Goal: Communication & Community: Answer question/provide support

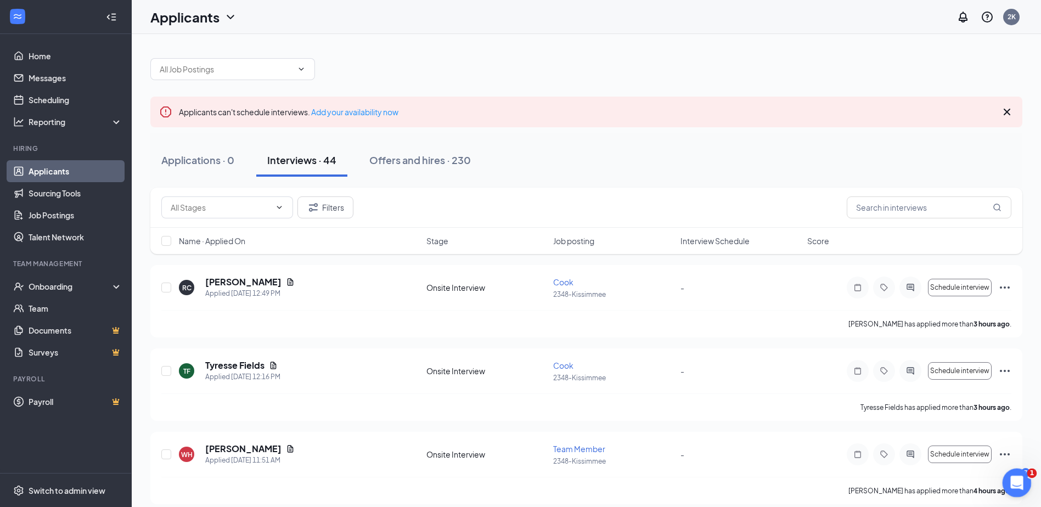
click at [1019, 479] on icon "Open Intercom Messenger" at bounding box center [1016, 482] width 18 height 18
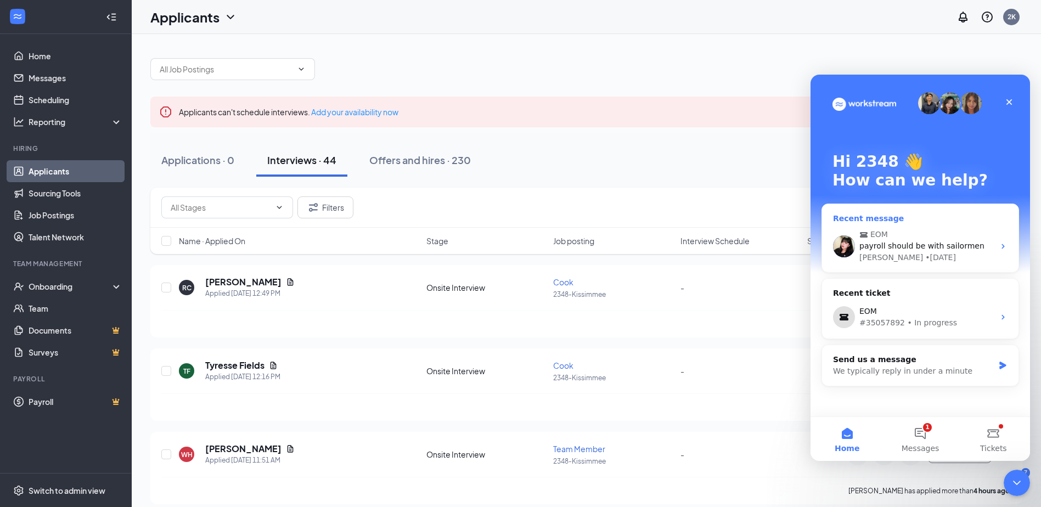
click at [959, 252] on div "Mae • [DATE]" at bounding box center [927, 258] width 135 height 12
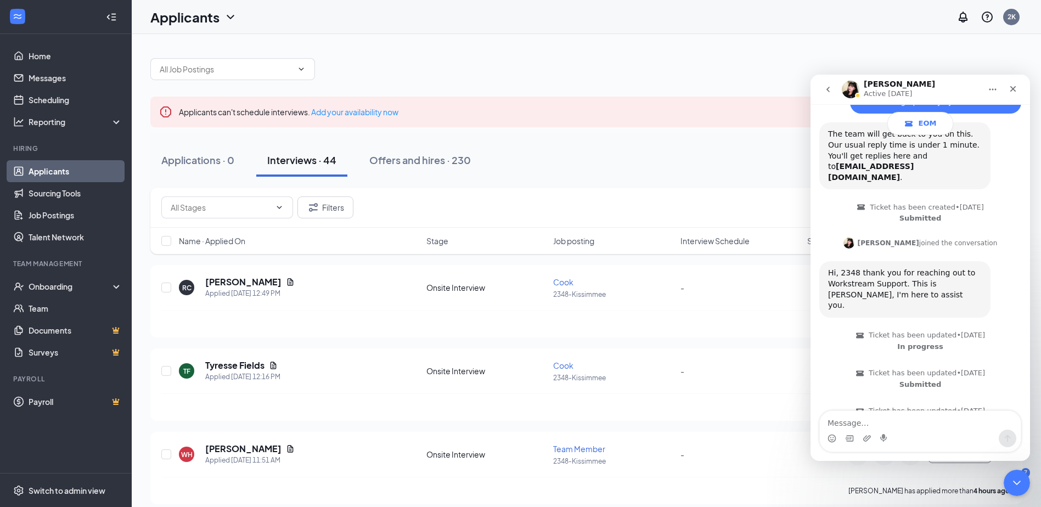
scroll to position [296, 0]
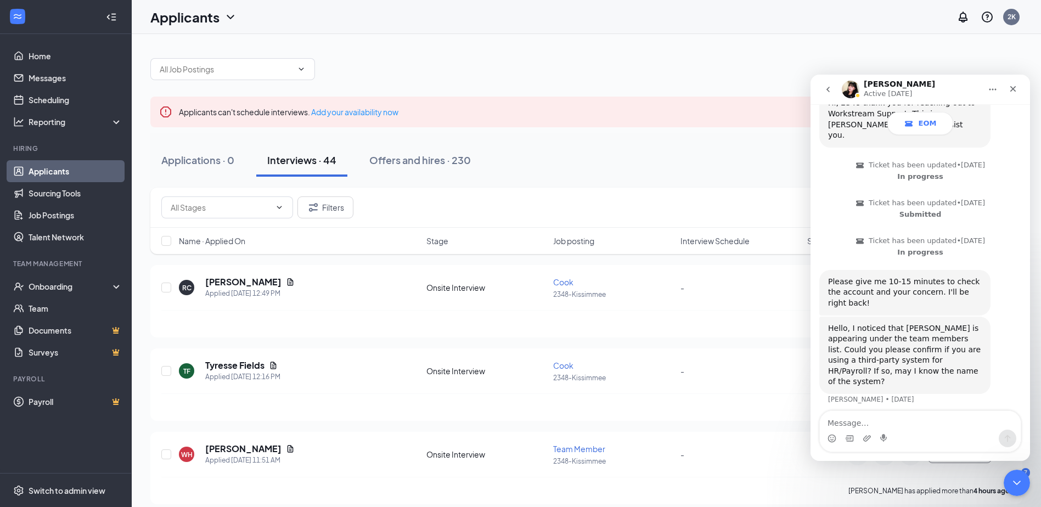
click at [898, 425] on textarea "Message…" at bounding box center [920, 420] width 201 height 19
type textarea "hi any update/"
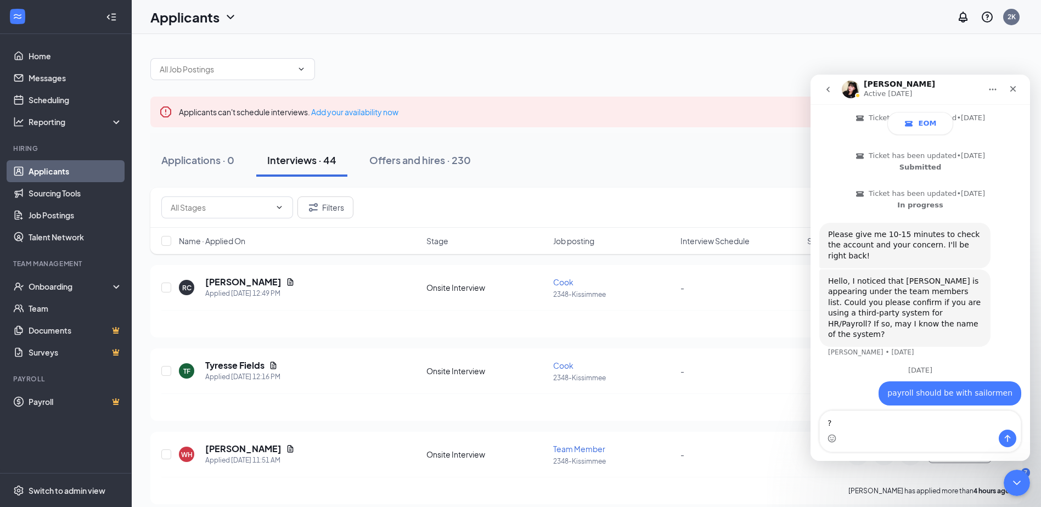
scroll to position [354, 0]
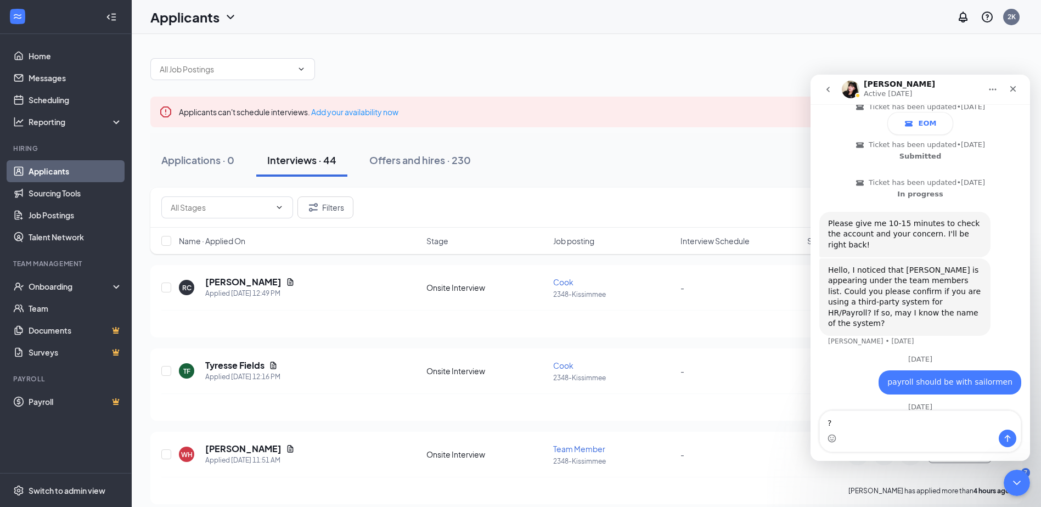
type textarea "?"
click at [1007, 441] on icon "Send a message…" at bounding box center [1007, 438] width 9 height 9
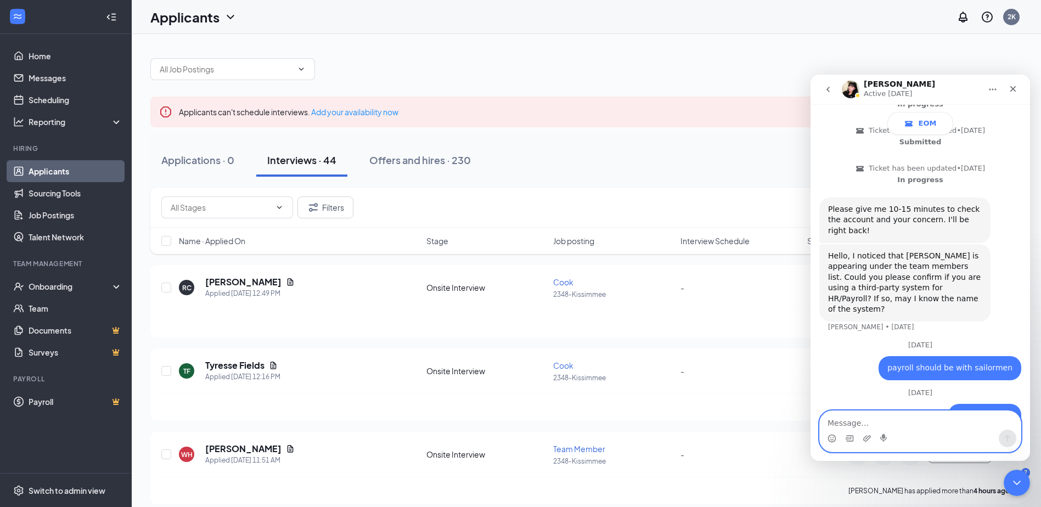
scroll to position [379, 0]
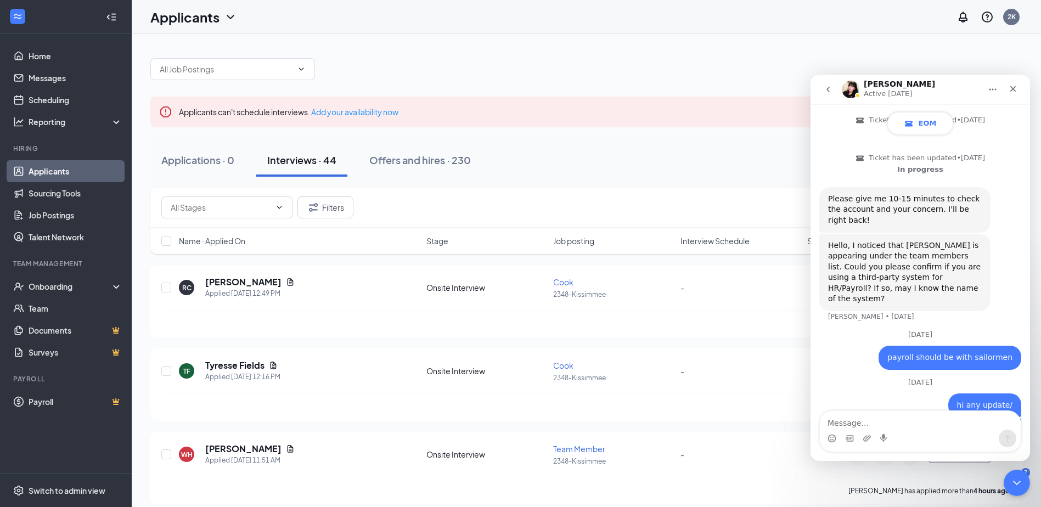
click at [923, 126] on span "EOM" at bounding box center [928, 123] width 18 height 9
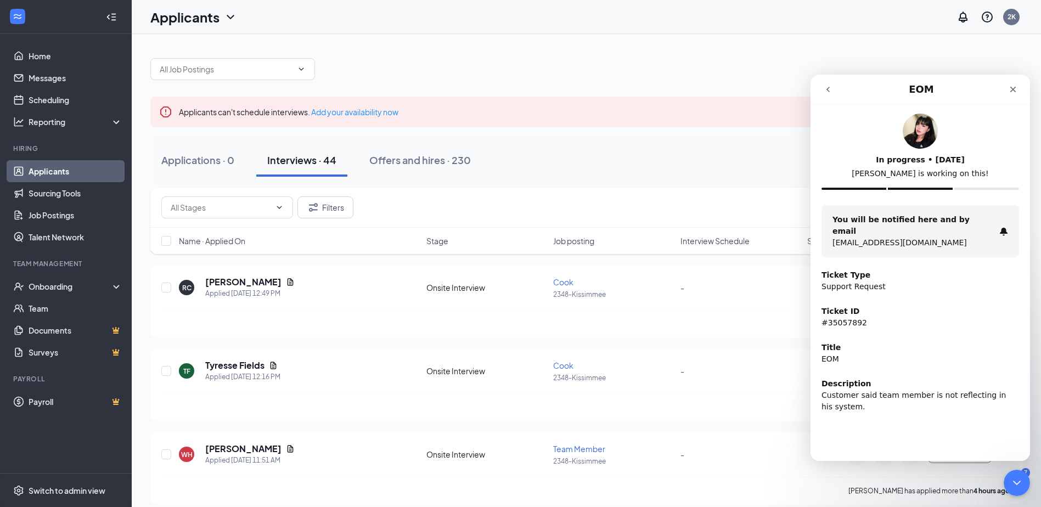
click at [829, 88] on icon "go back" at bounding box center [828, 89] width 3 height 5
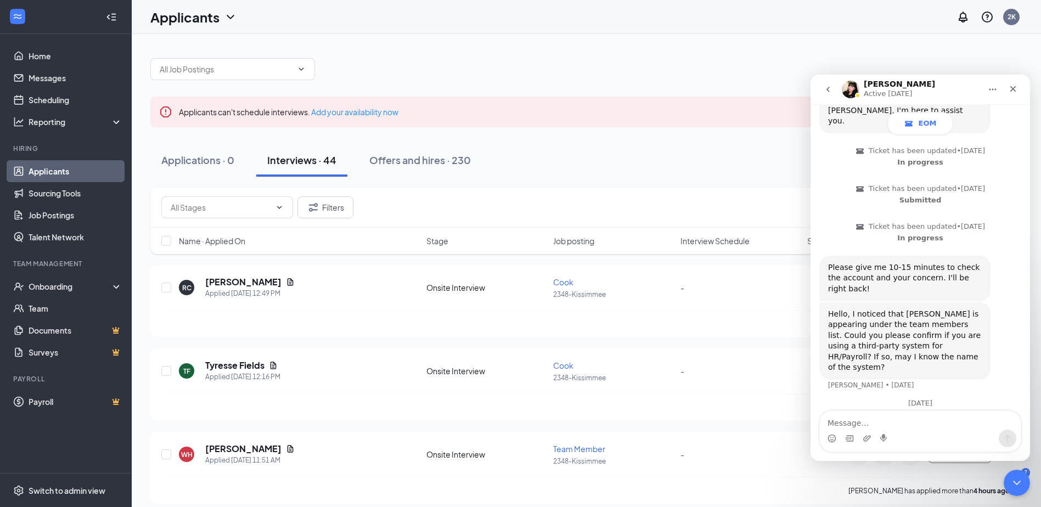
scroll to position [379, 0]
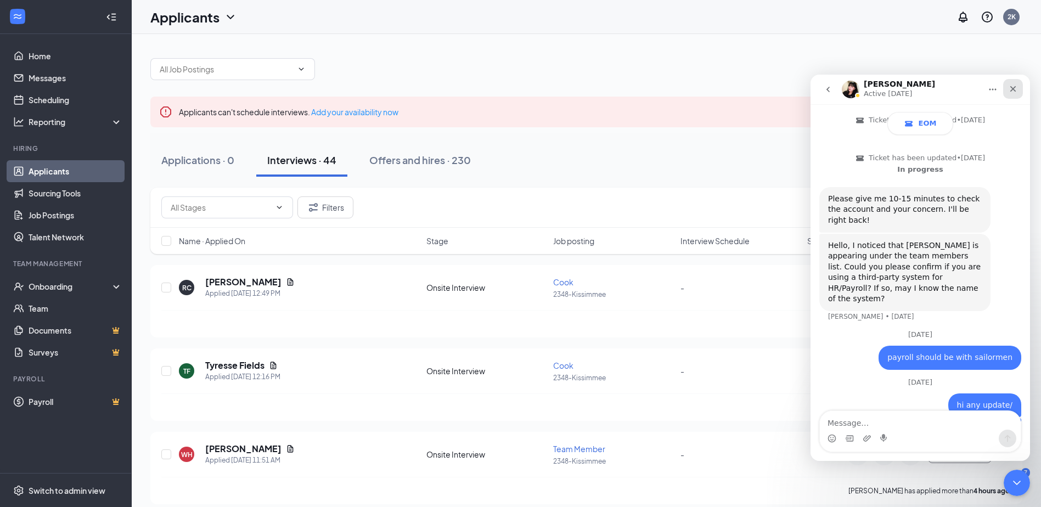
click at [1013, 91] on icon "Close" at bounding box center [1013, 89] width 9 height 9
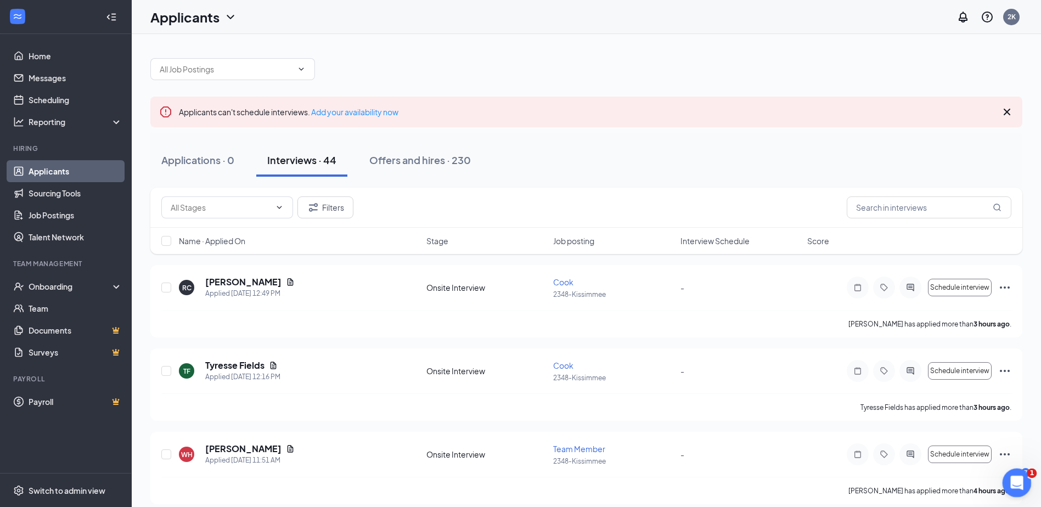
click at [1014, 483] on icon "Open Intercom Messenger" at bounding box center [1016, 481] width 8 height 9
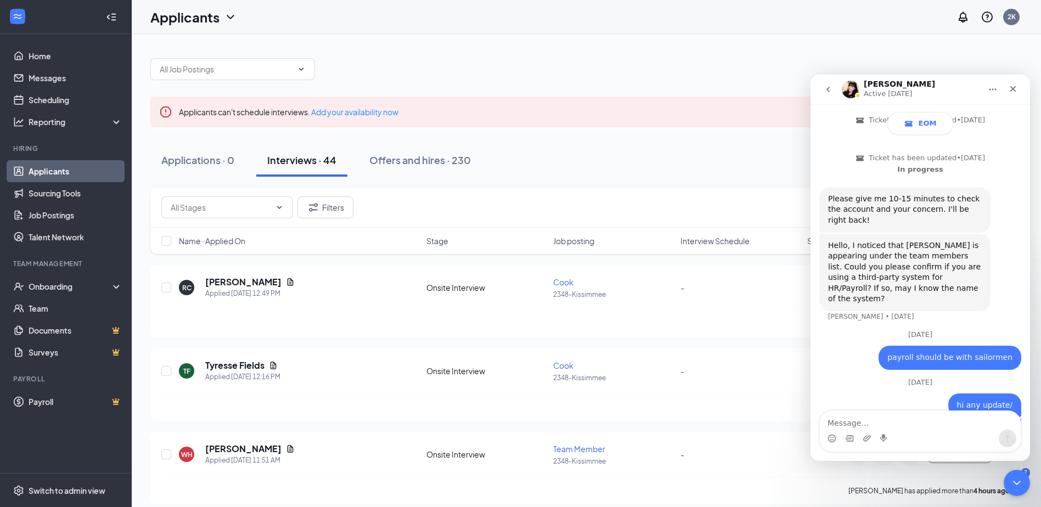
click at [835, 87] on button "go back" at bounding box center [828, 89] width 21 height 21
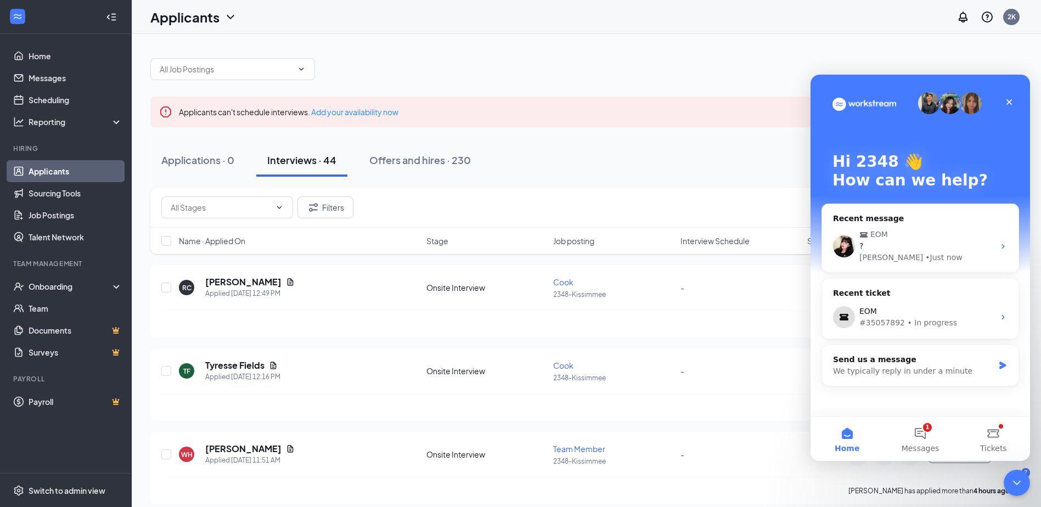
scroll to position [0, 0]
click at [930, 439] on button "1 Messages" at bounding box center [920, 439] width 73 height 44
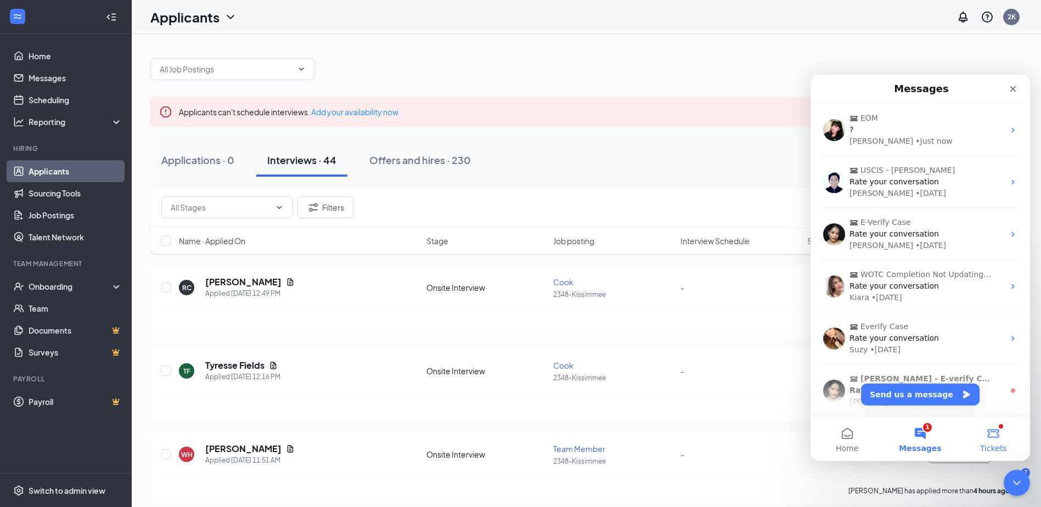
click at [997, 441] on button "Tickets" at bounding box center [993, 439] width 73 height 44
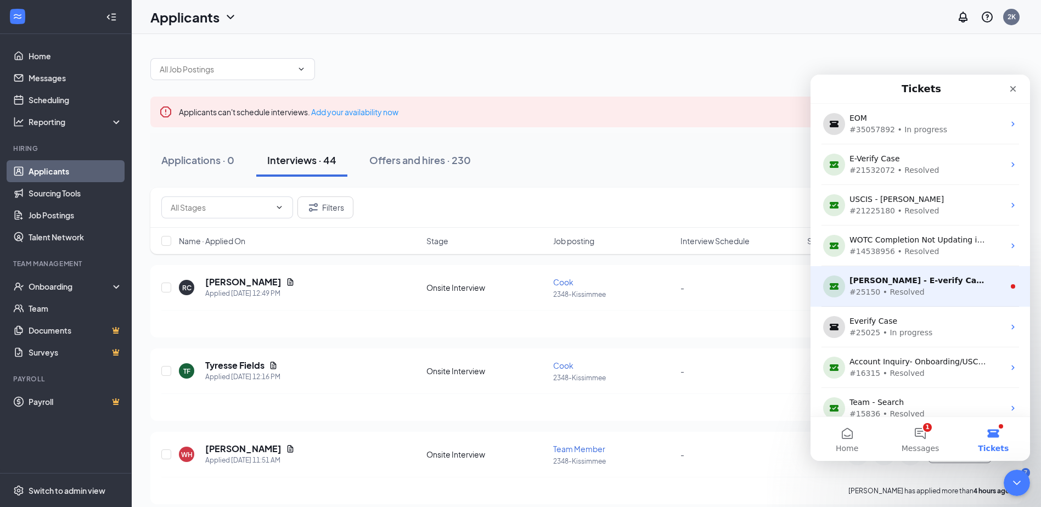
click at [943, 295] on div "#25150 • Resolved" at bounding box center [918, 293] width 137 height 12
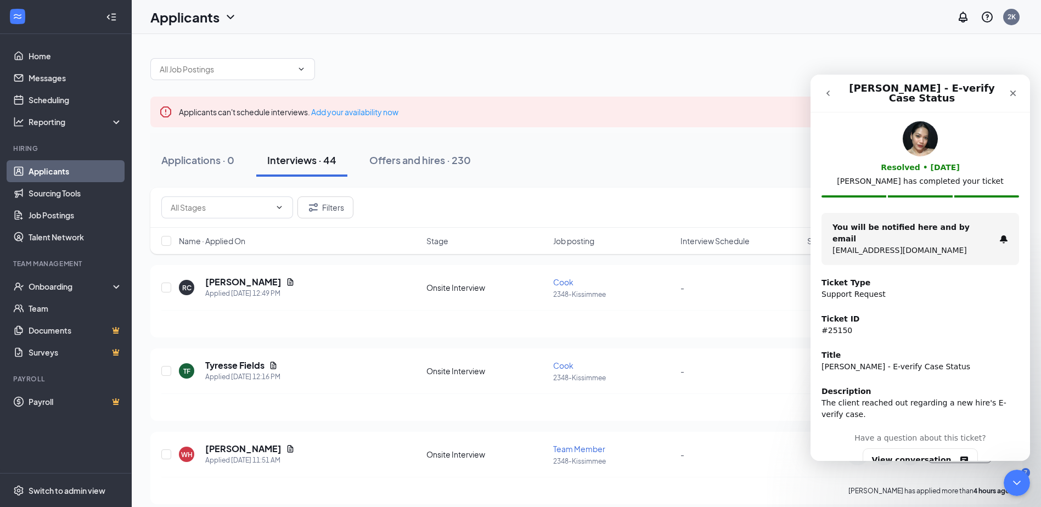
click at [827, 94] on icon "go back" at bounding box center [828, 93] width 9 height 9
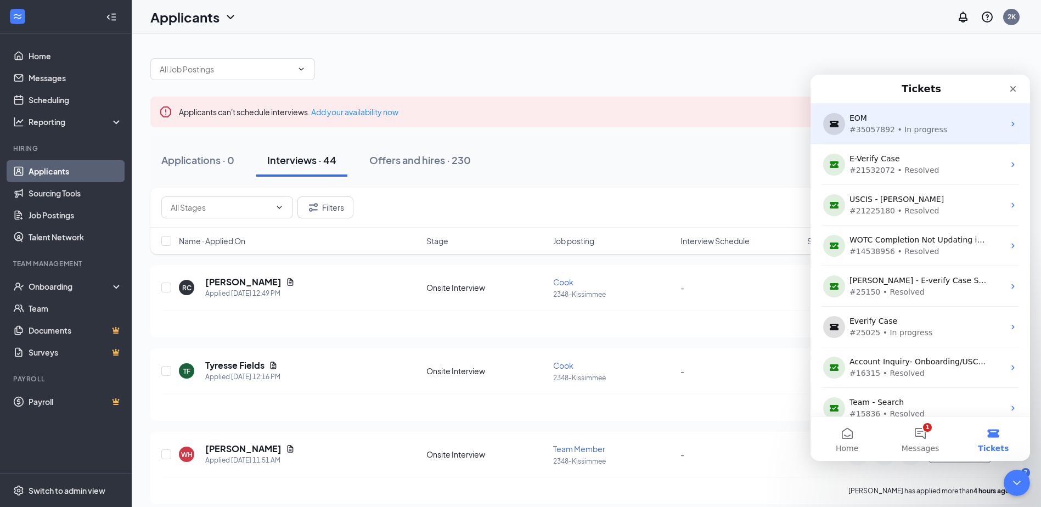
click at [937, 128] on div "#35057892 • In progress" at bounding box center [918, 130] width 137 height 12
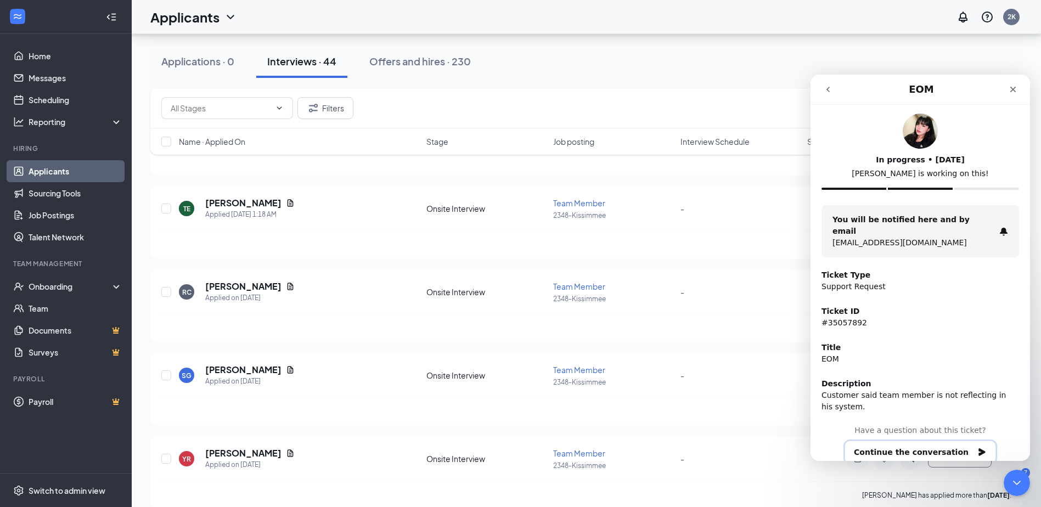
click at [910, 441] on button "Continue the conversation" at bounding box center [921, 452] width 152 height 23
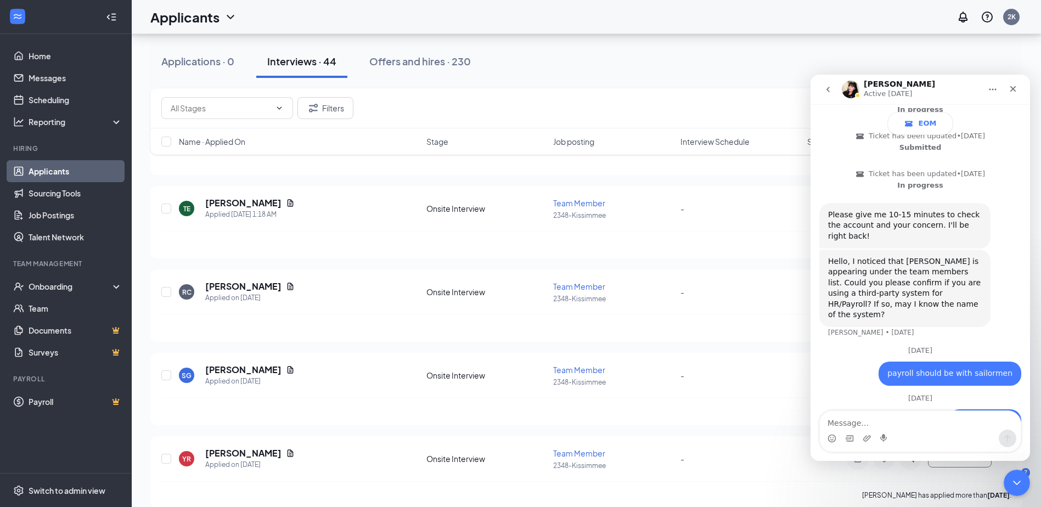
scroll to position [379, 0]
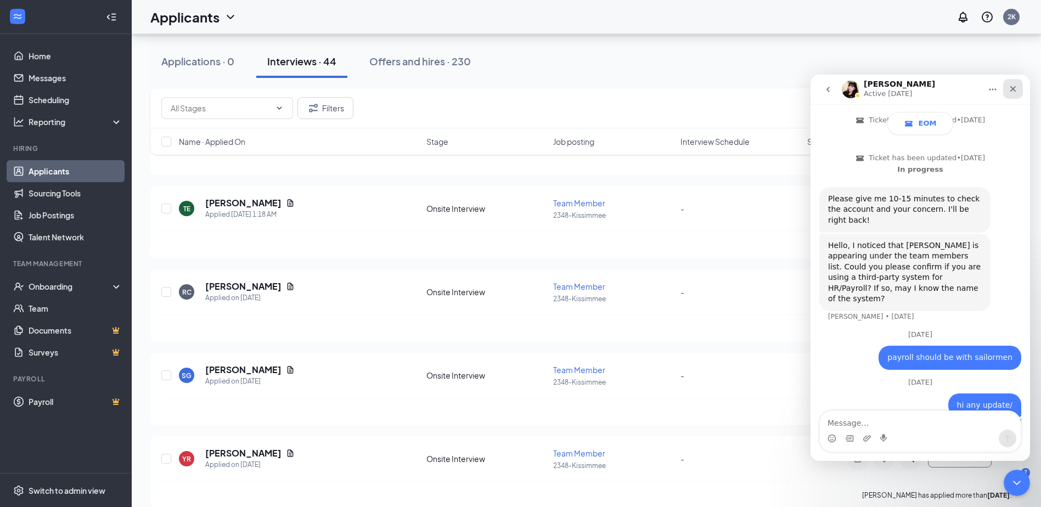
drag, startPoint x: 1011, startPoint y: 92, endPoint x: 1822, endPoint y: 166, distance: 814.2
click at [1011, 92] on icon "Close" at bounding box center [1013, 89] width 9 height 9
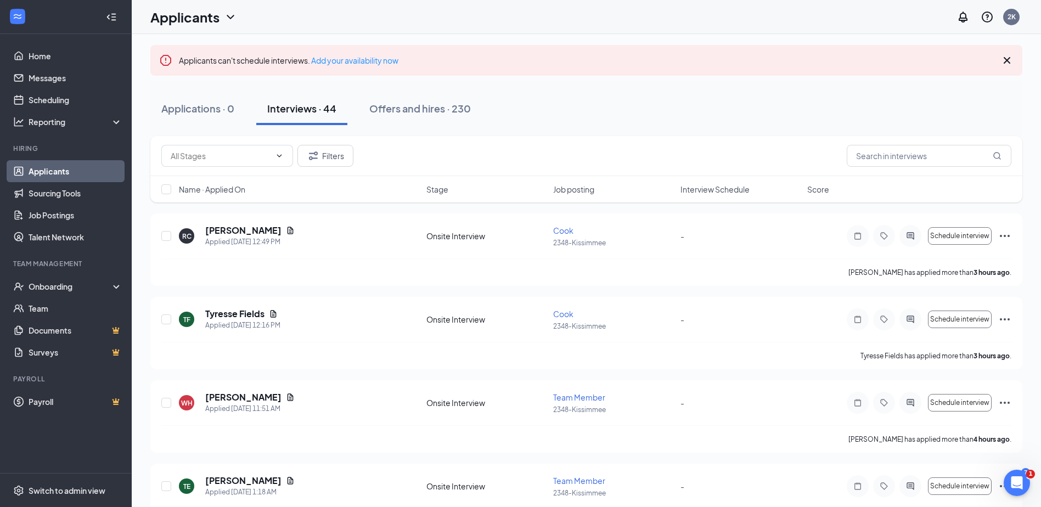
scroll to position [0, 0]
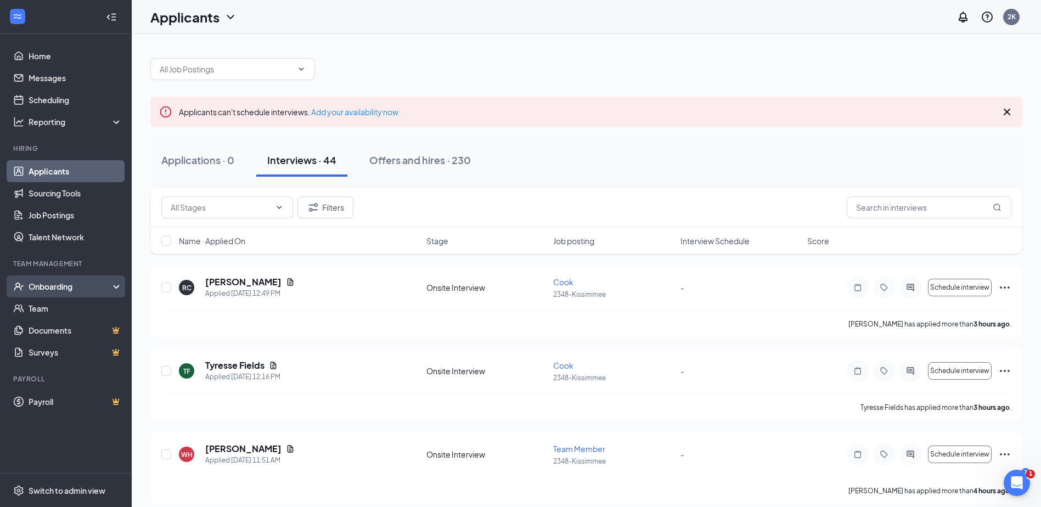
click at [75, 283] on div "Onboarding" at bounding box center [71, 286] width 85 height 11
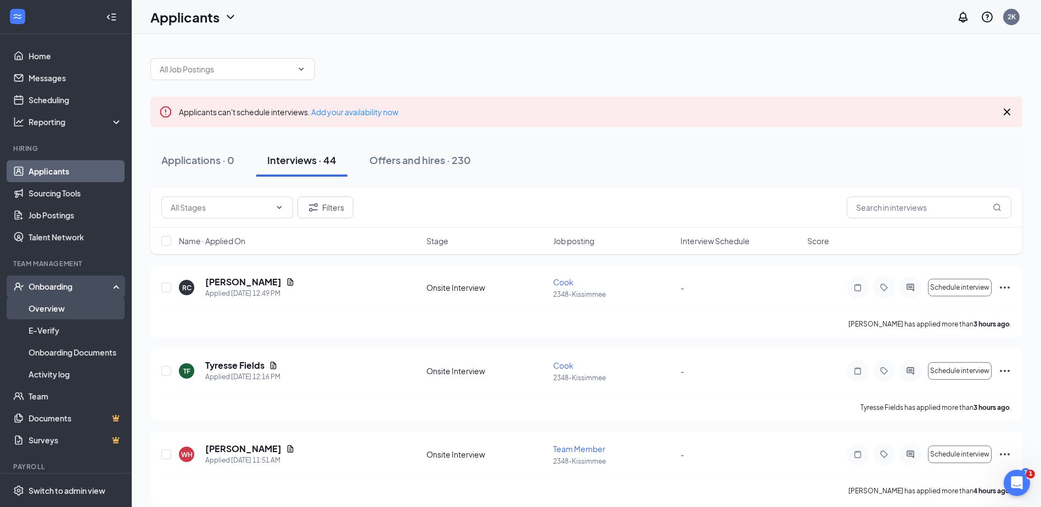
click at [44, 310] on link "Overview" at bounding box center [76, 309] width 94 height 22
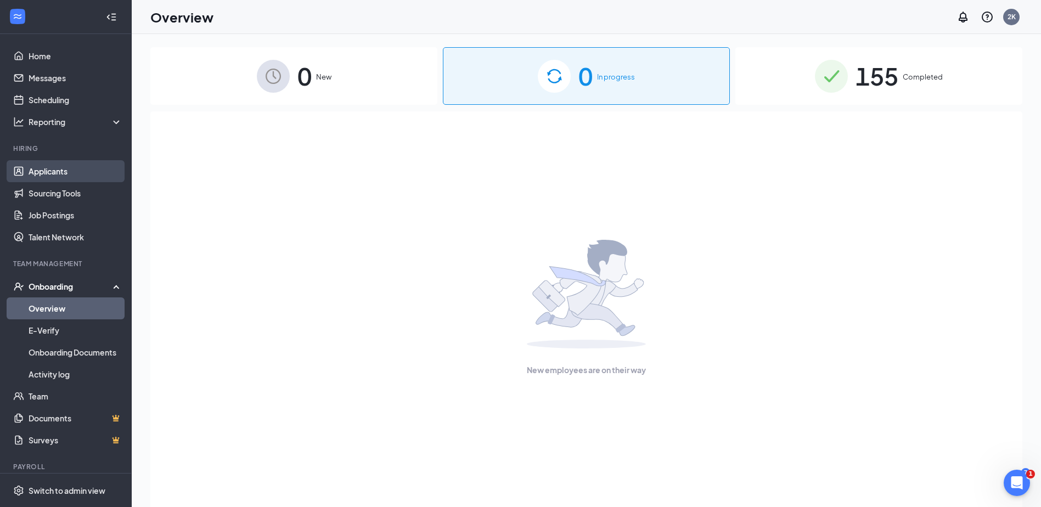
click at [53, 169] on link "Applicants" at bounding box center [76, 171] width 94 height 22
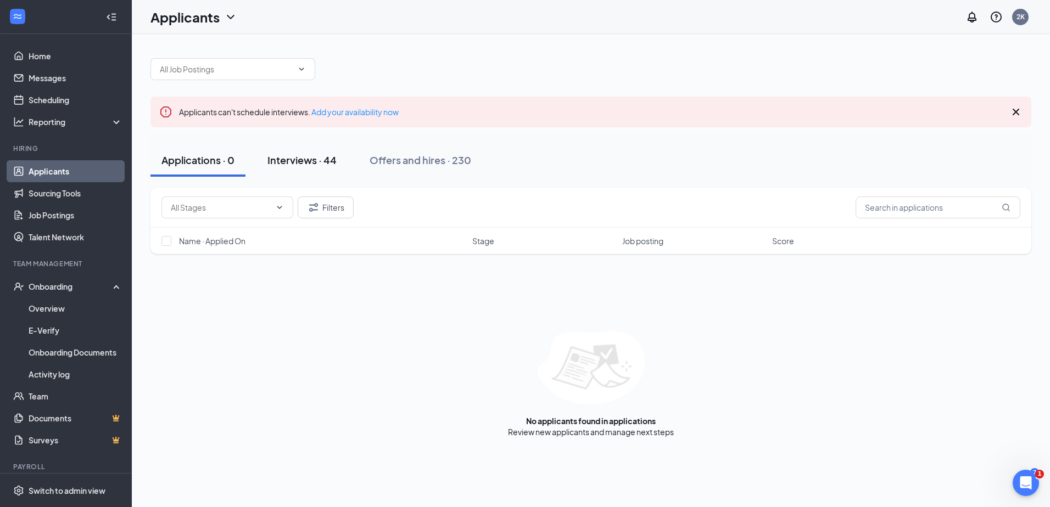
click at [275, 155] on div "Interviews · 44" at bounding box center [301, 160] width 69 height 14
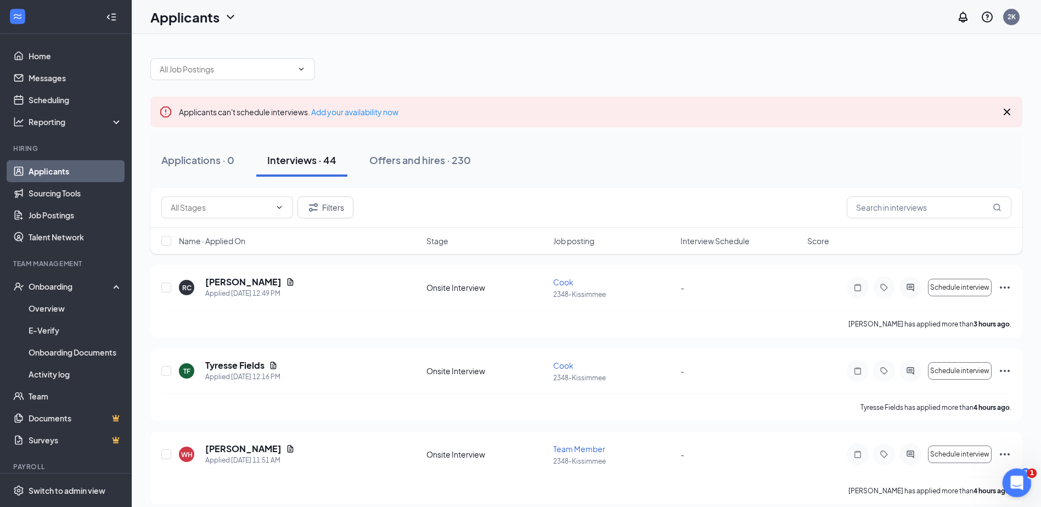
click at [1013, 478] on icon "Open Intercom Messenger" at bounding box center [1016, 482] width 18 height 18
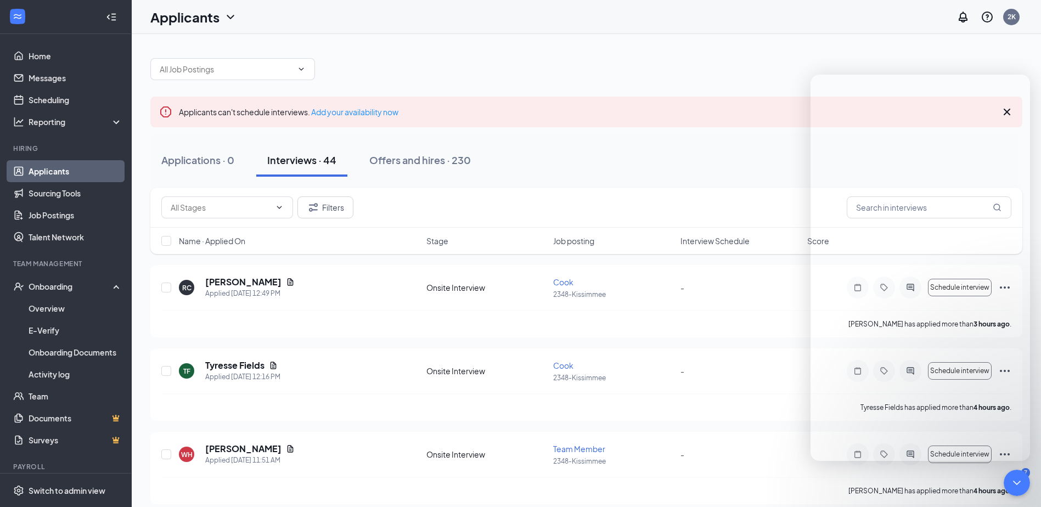
scroll to position [379, 0]
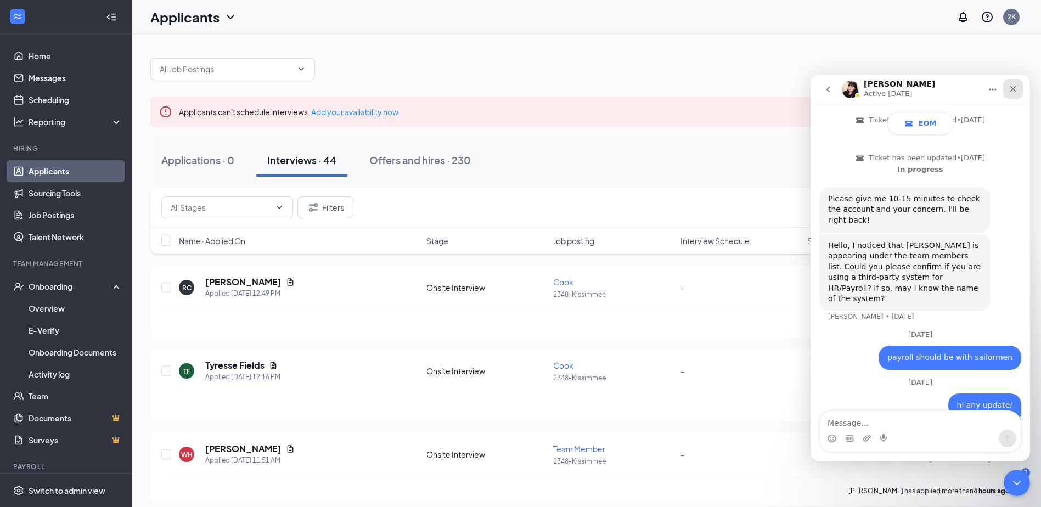
click at [1017, 90] on icon "Close" at bounding box center [1013, 89] width 9 height 9
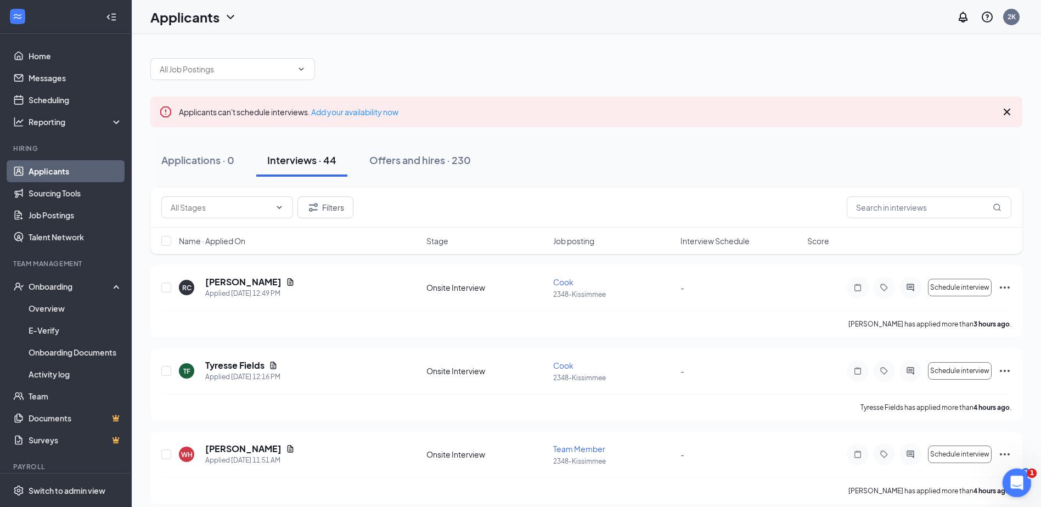
click at [1018, 480] on icon "Open Intercom Messenger" at bounding box center [1016, 482] width 18 height 18
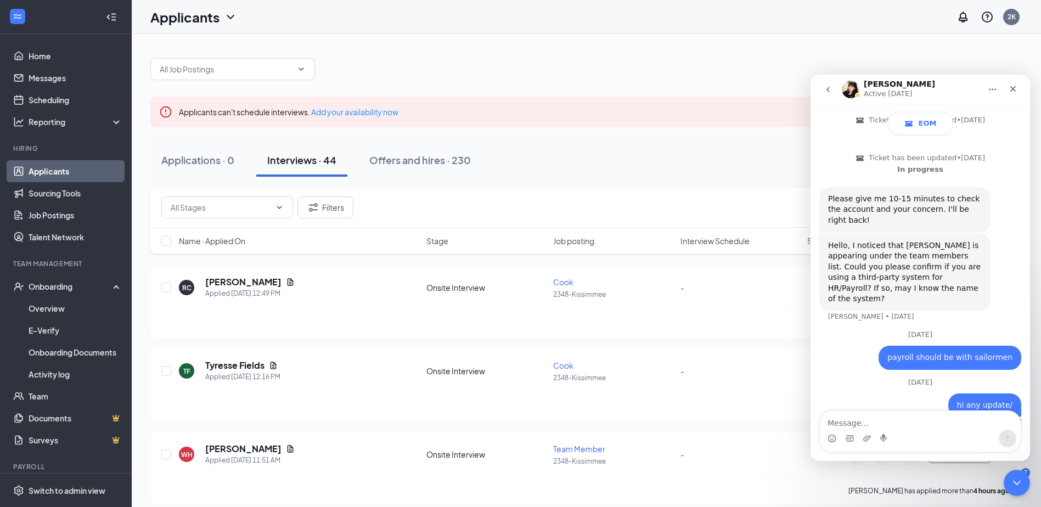
click at [826, 92] on icon "go back" at bounding box center [828, 89] width 9 height 9
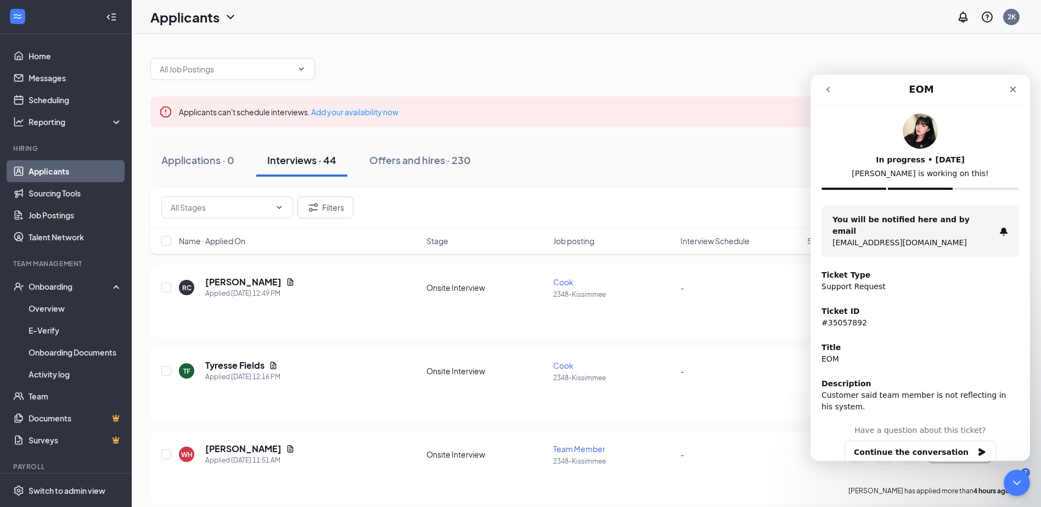
click at [829, 95] on button "go back" at bounding box center [828, 89] width 21 height 21
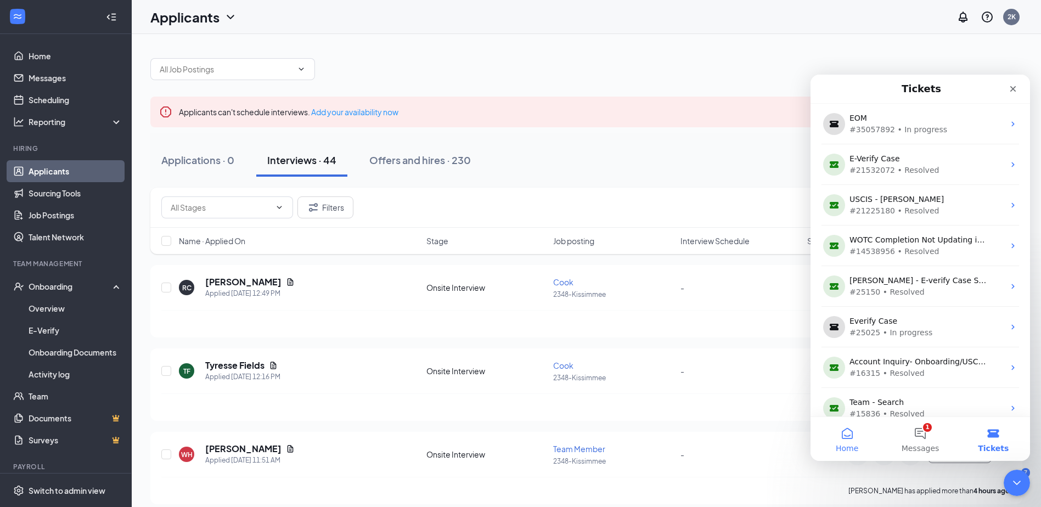
click at [849, 441] on button "Home" at bounding box center [847, 439] width 73 height 44
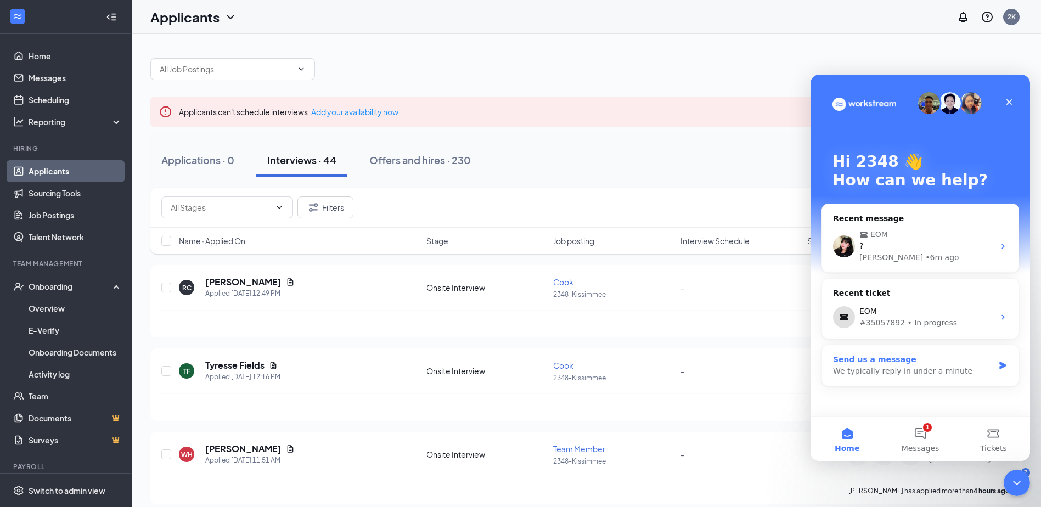
click at [954, 365] on div "Send us a message" at bounding box center [913, 360] width 161 height 12
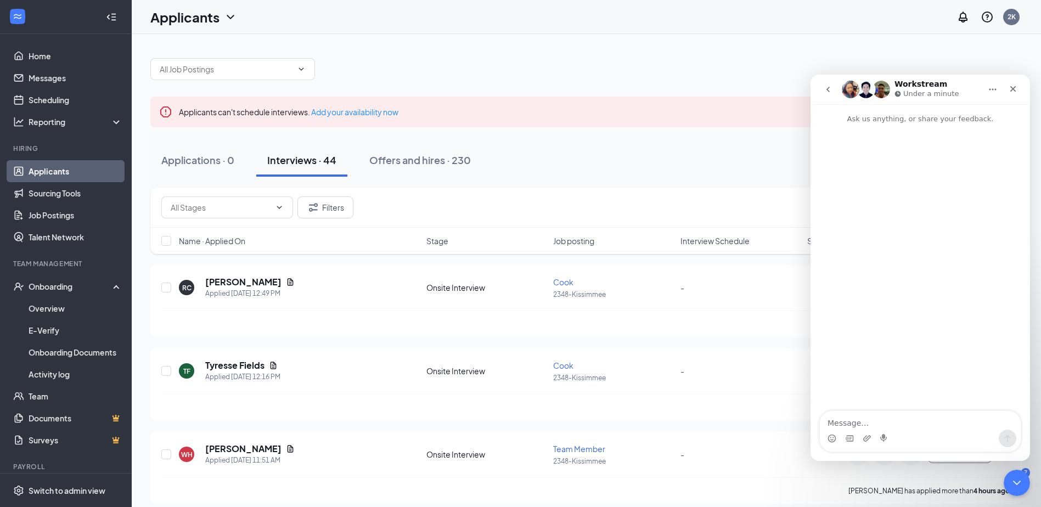
click at [868, 414] on textarea "Message…" at bounding box center [920, 420] width 201 height 19
type textarea "hi i have an applicant that has completes her onboarding forms over [DATE] but …"
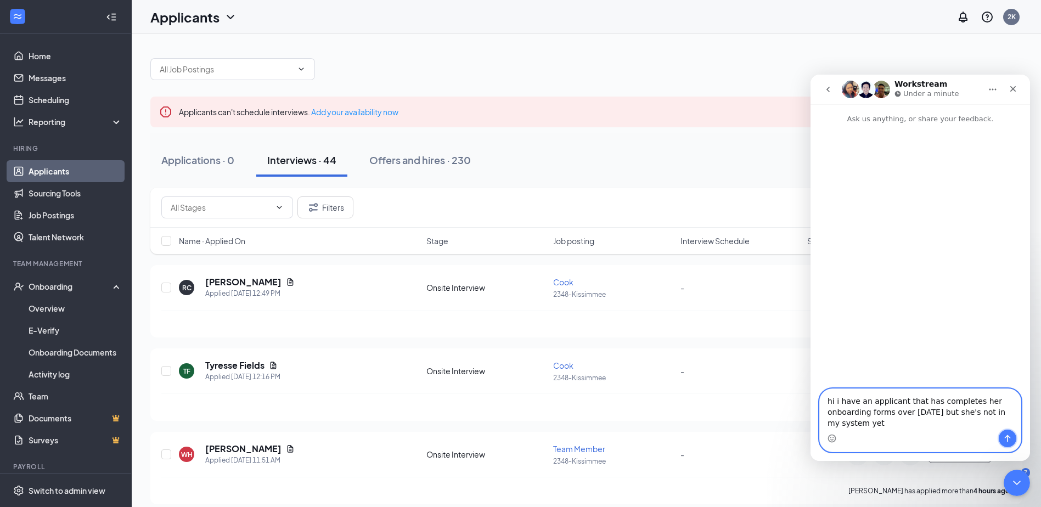
click at [1010, 442] on icon "Send a message…" at bounding box center [1007, 438] width 9 height 9
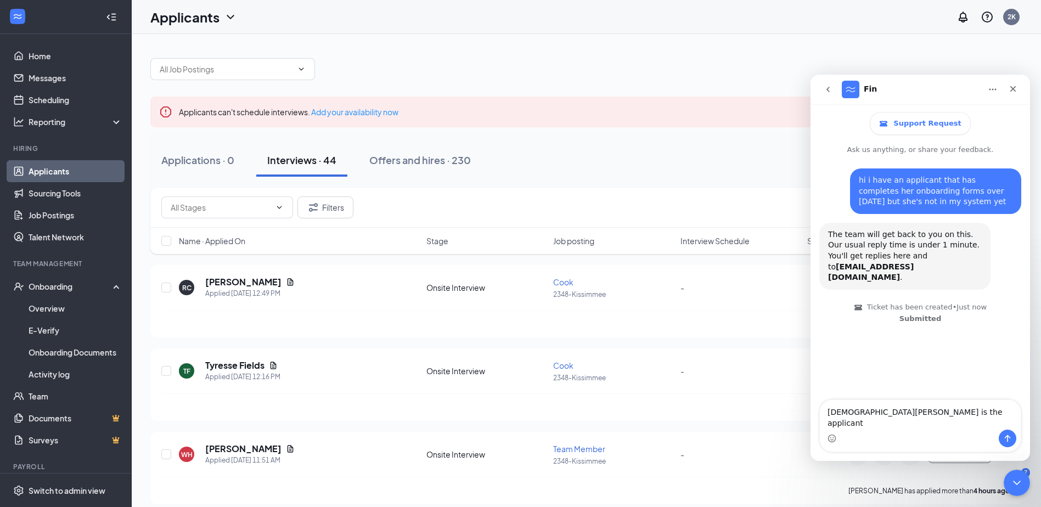
type textarea "[DEMOGRAPHIC_DATA][PERSON_NAME] is the applicant"
click at [1007, 434] on button "Send a message…" at bounding box center [1008, 439] width 18 height 18
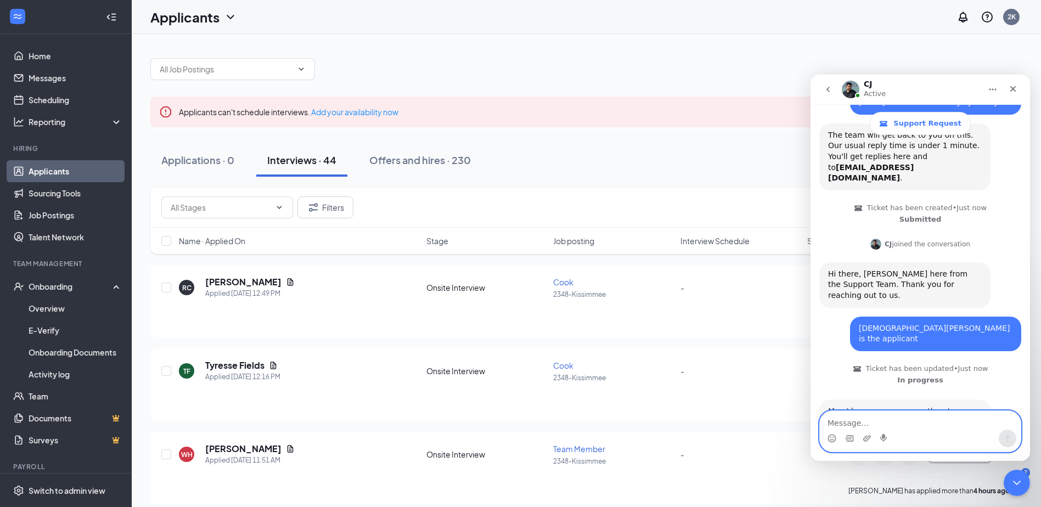
scroll to position [111, 0]
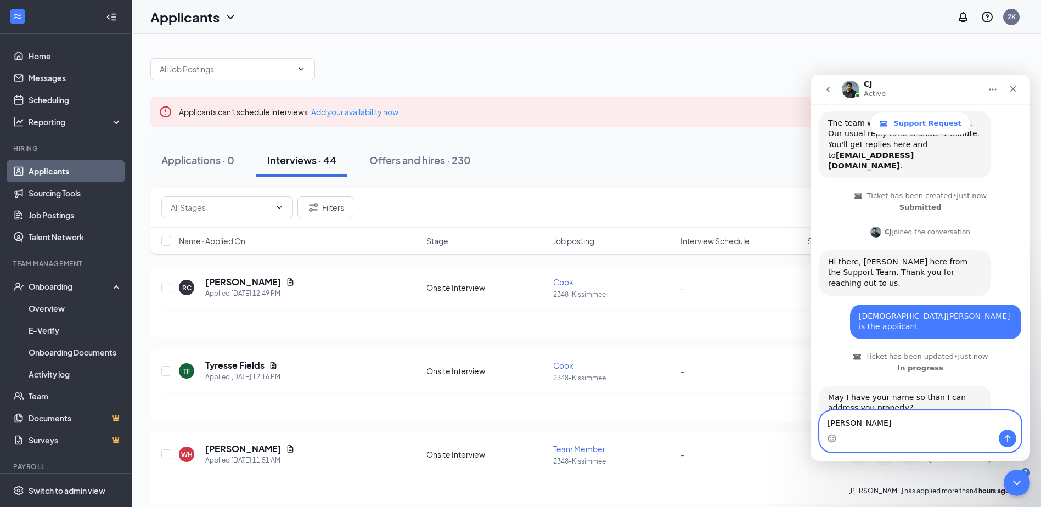
type textarea "[PERSON_NAME]"
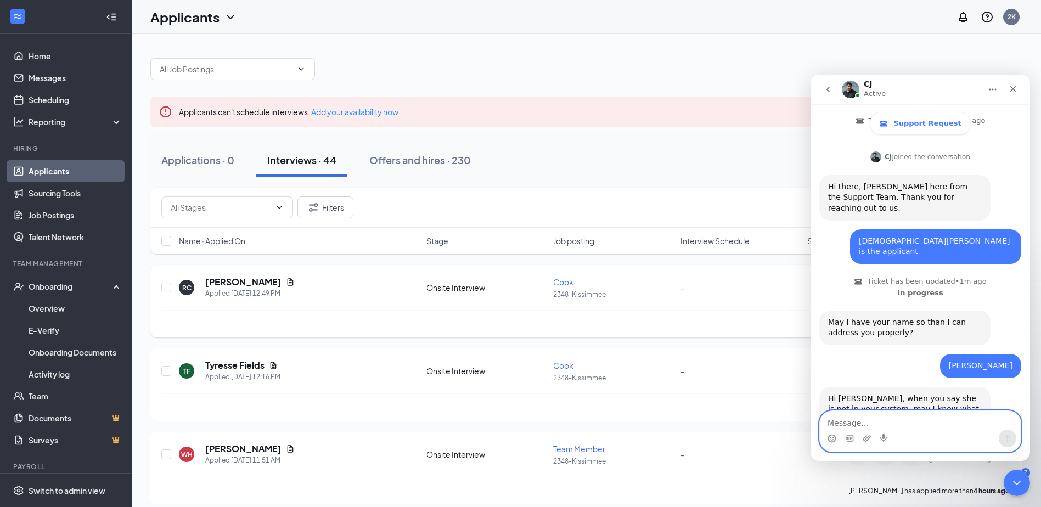
scroll to position [188, 0]
type textarea "R"
click at [851, 422] on textarea "PO{Peyes employee roster" at bounding box center [920, 420] width 201 height 19
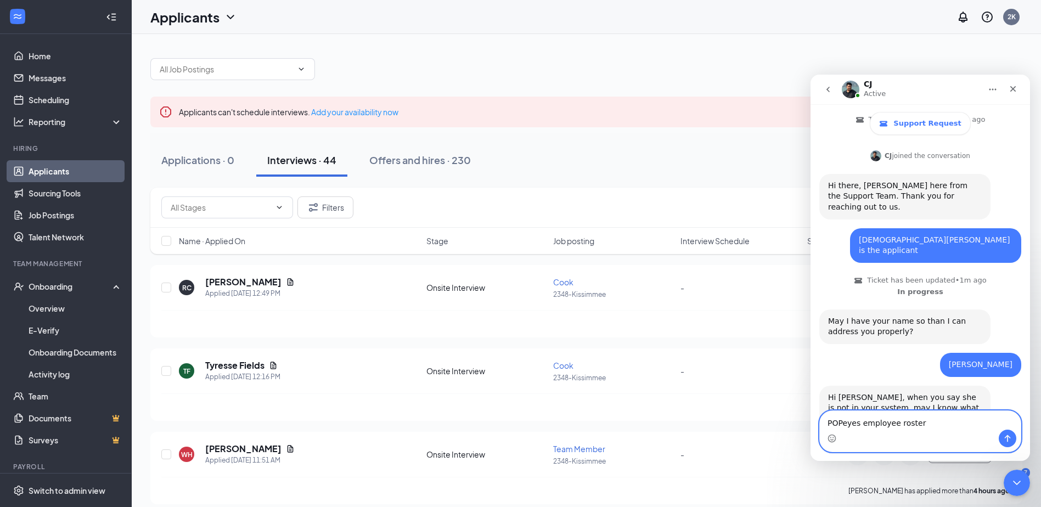
type textarea "POPeyes employee roster"
click at [1002, 438] on button "Send a message…" at bounding box center [1008, 439] width 18 height 18
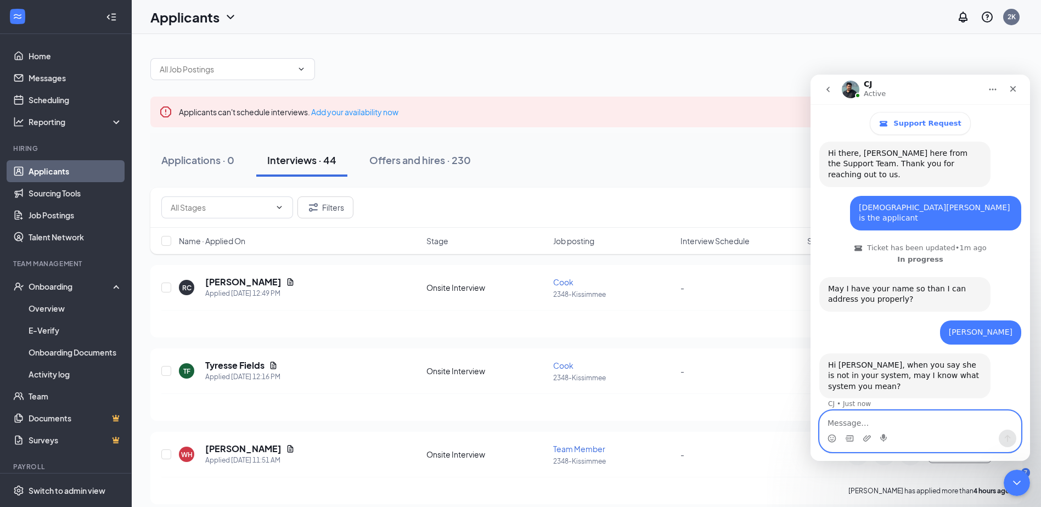
scroll to position [221, 0]
type textarea "once evertyhing is completes it moves over to rti"
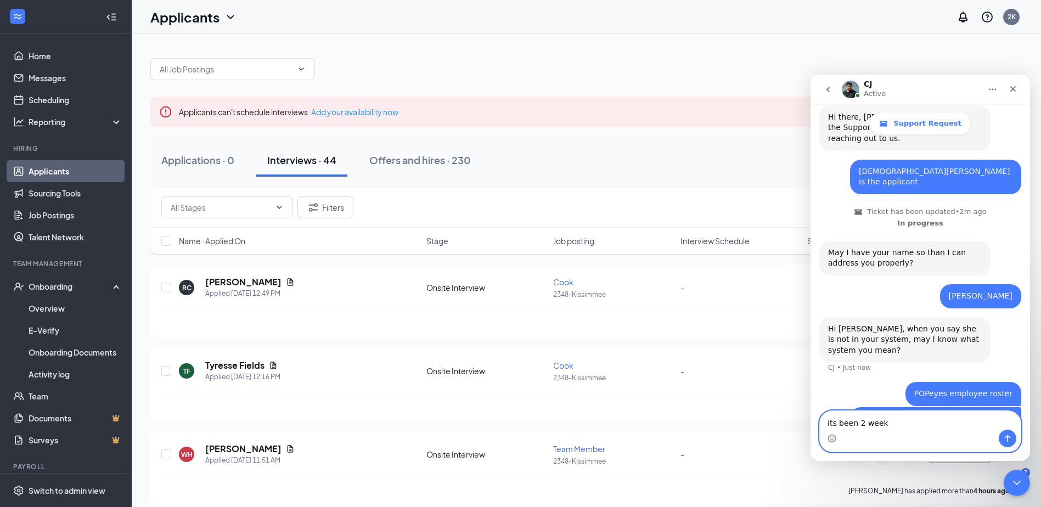
type textarea "its been 2 weeks"
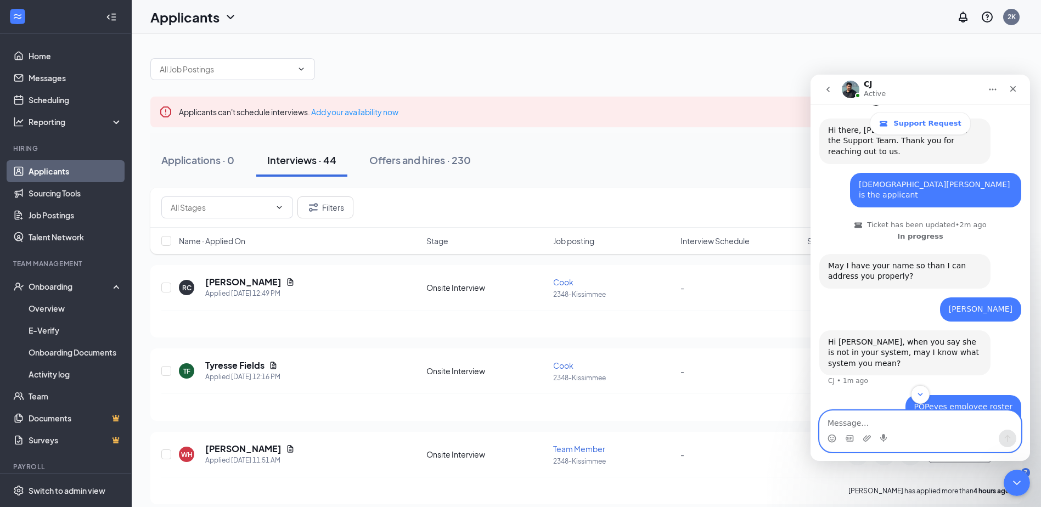
scroll to position [323, 0]
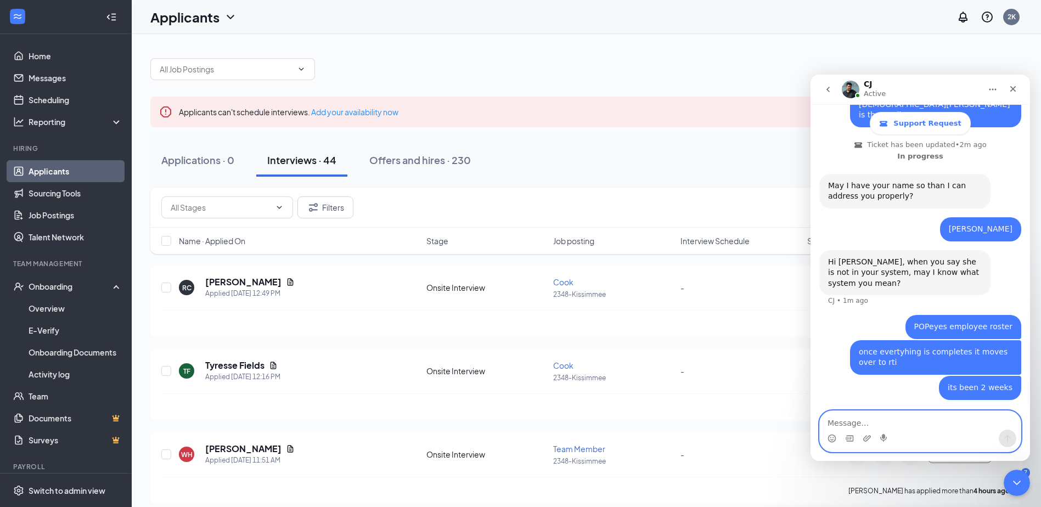
click at [885, 417] on textarea "Message…" at bounding box center [920, 420] width 201 height 19
click at [896, 420] on textarea "Message…" at bounding box center [920, 420] width 201 height 19
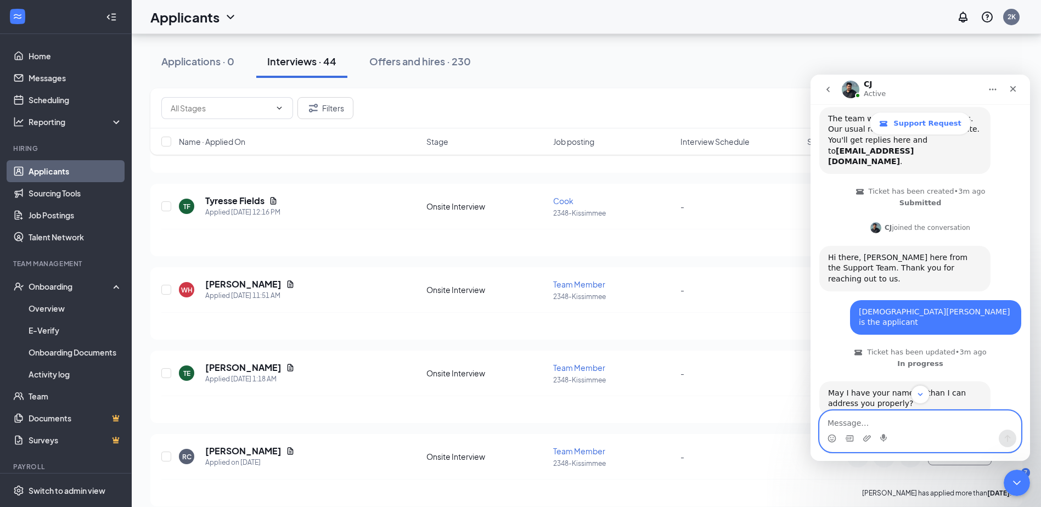
scroll to position [335, 0]
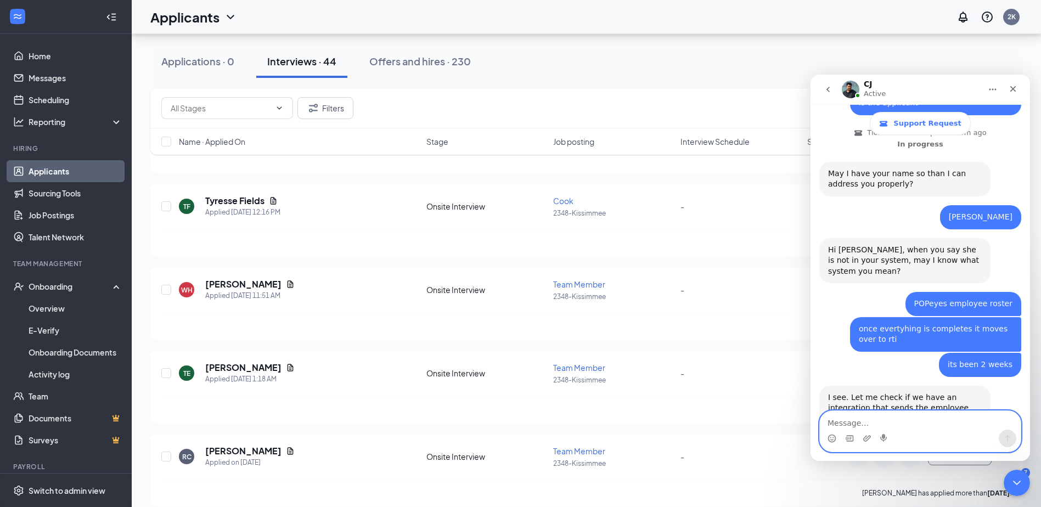
click at [865, 420] on textarea "Message…" at bounding box center [920, 420] width 201 height 19
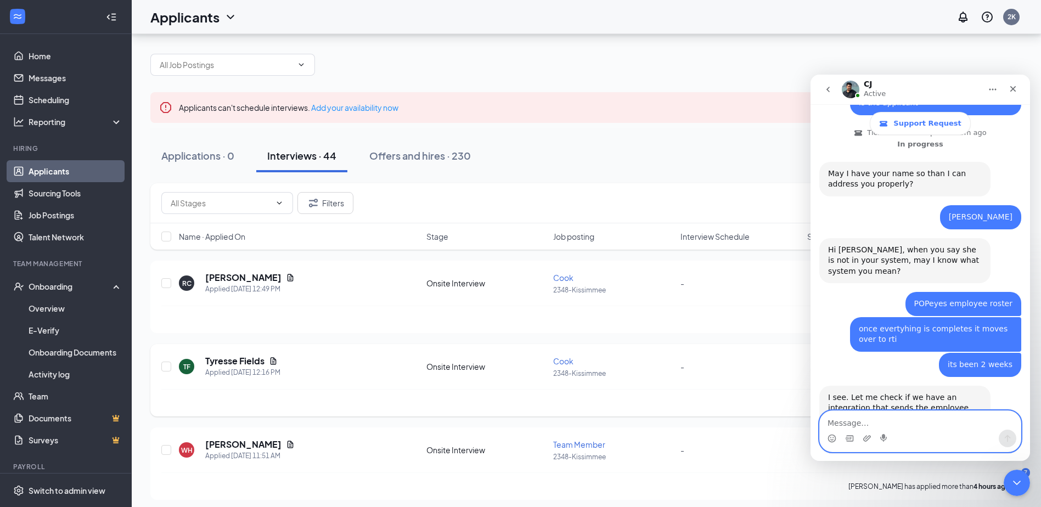
scroll to position [0, 0]
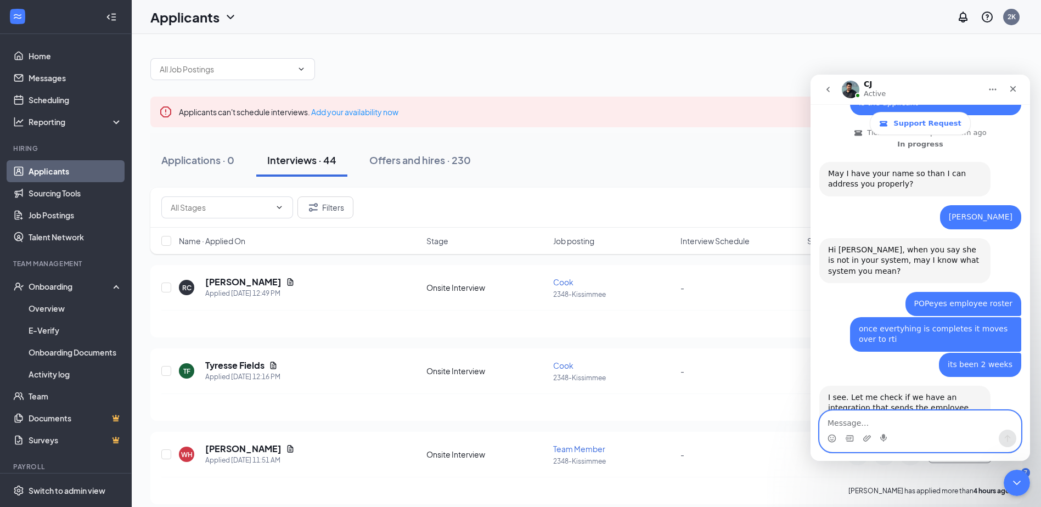
click at [902, 421] on textarea "Message…" at bounding box center [920, 420] width 201 height 19
click at [898, 427] on textarea "Message…" at bounding box center [920, 420] width 201 height 19
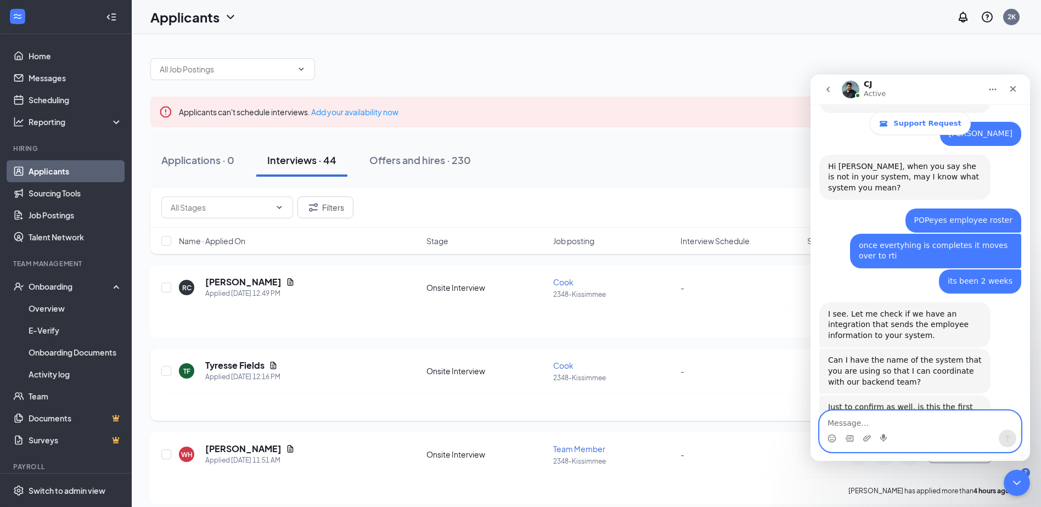
scroll to position [418, 0]
click at [903, 424] on textarea "Message…" at bounding box center [920, 420] width 201 height 19
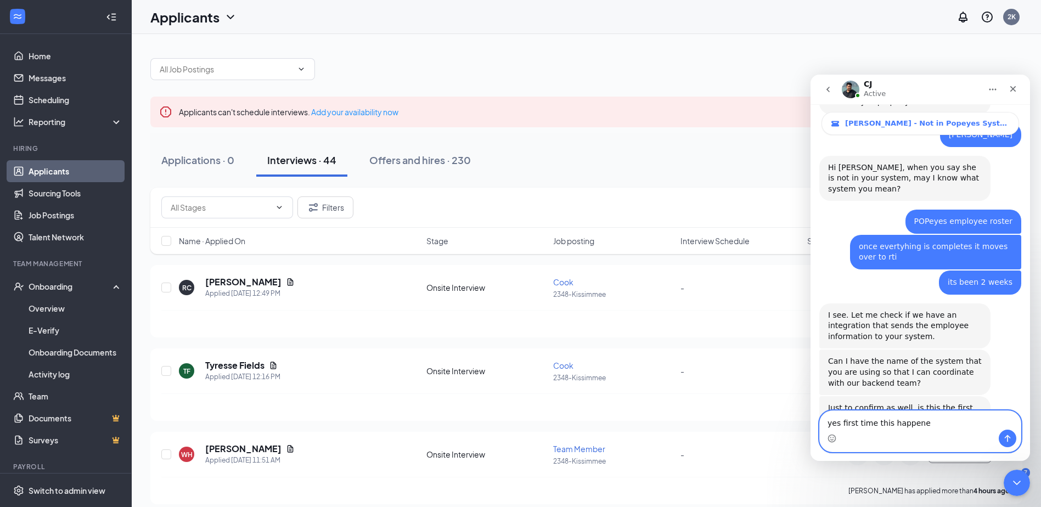
type textarea "yes first time this happened"
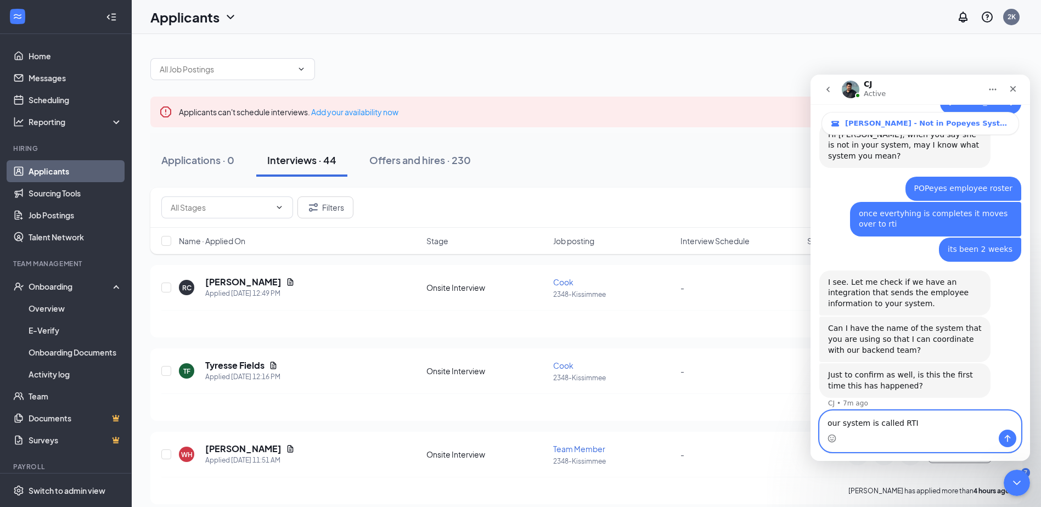
type textarea "our system is called RTI"
click at [1007, 434] on icon "Send a message…" at bounding box center [1007, 438] width 9 height 9
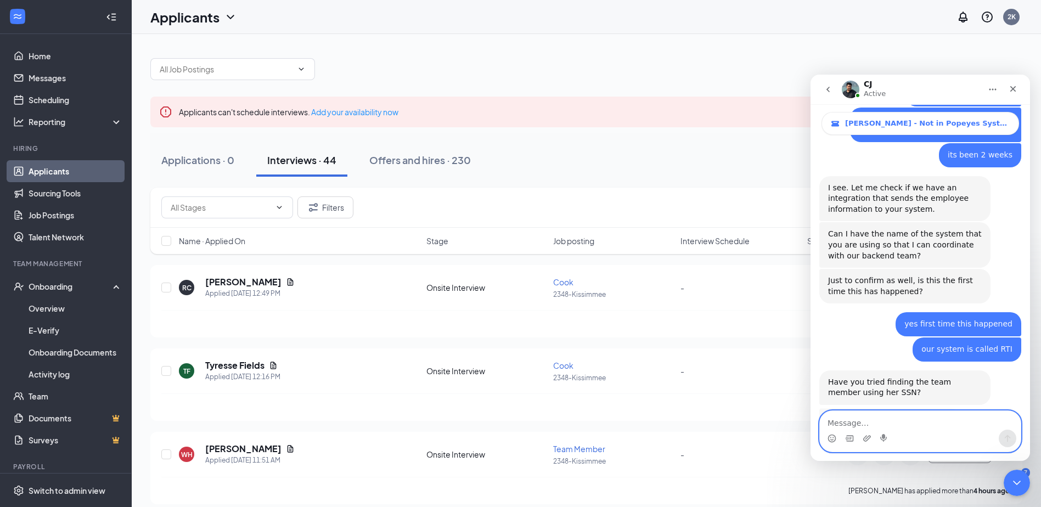
scroll to position [544, 0]
type textarea "O"
type textarea "ITS NOT POSSIBLE"
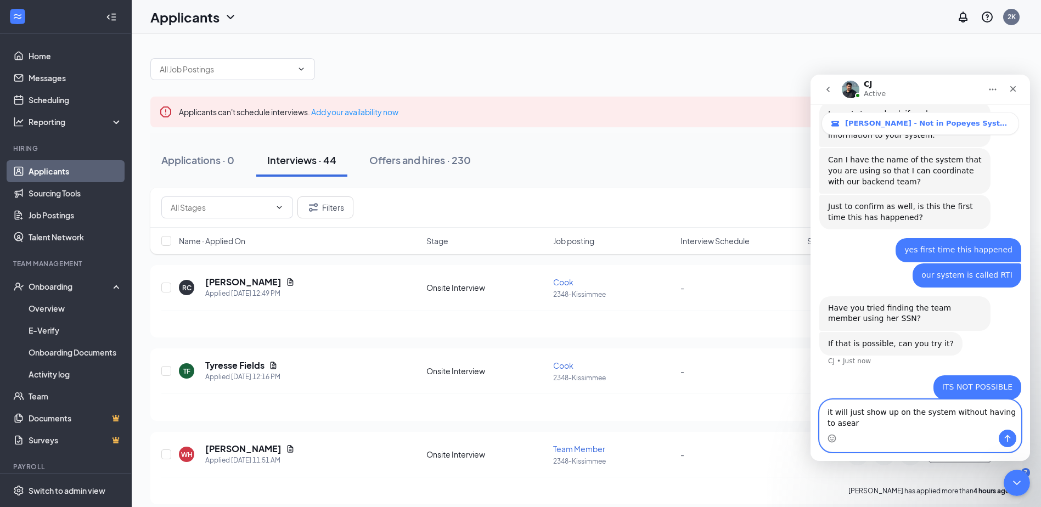
scroll to position [630, 0]
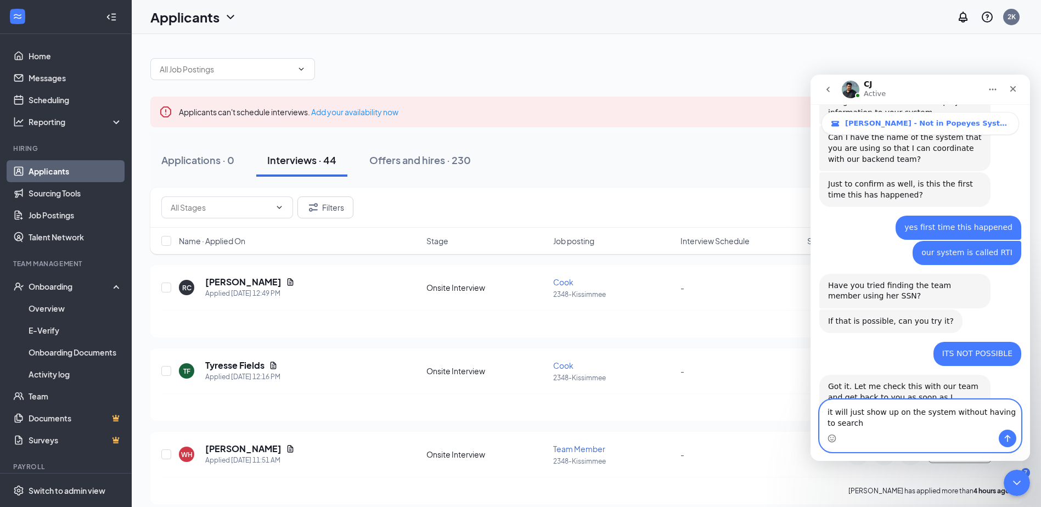
type textarea "it will just show up on the system without having to search"
click at [1008, 435] on icon "Send a message…" at bounding box center [1007, 438] width 9 height 9
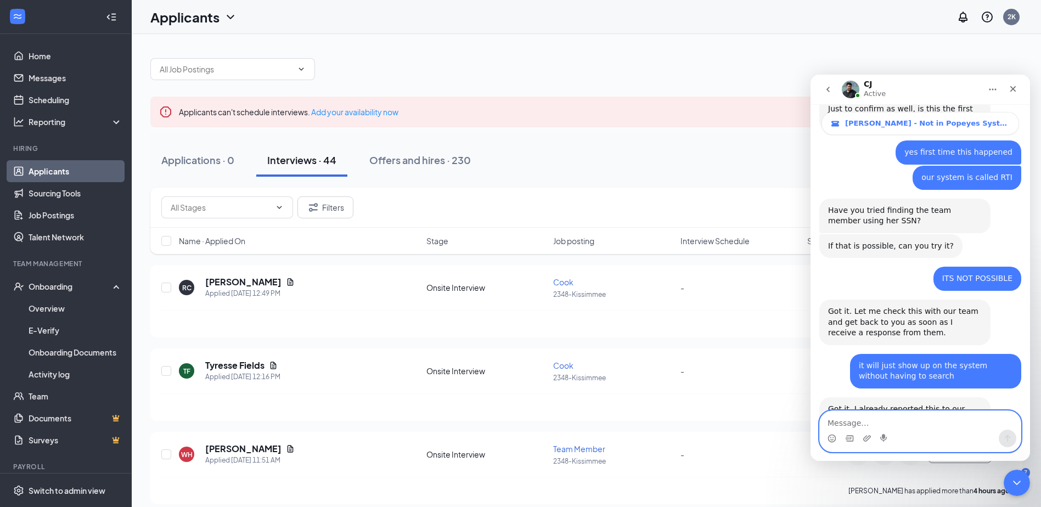
scroll to position [728, 0]
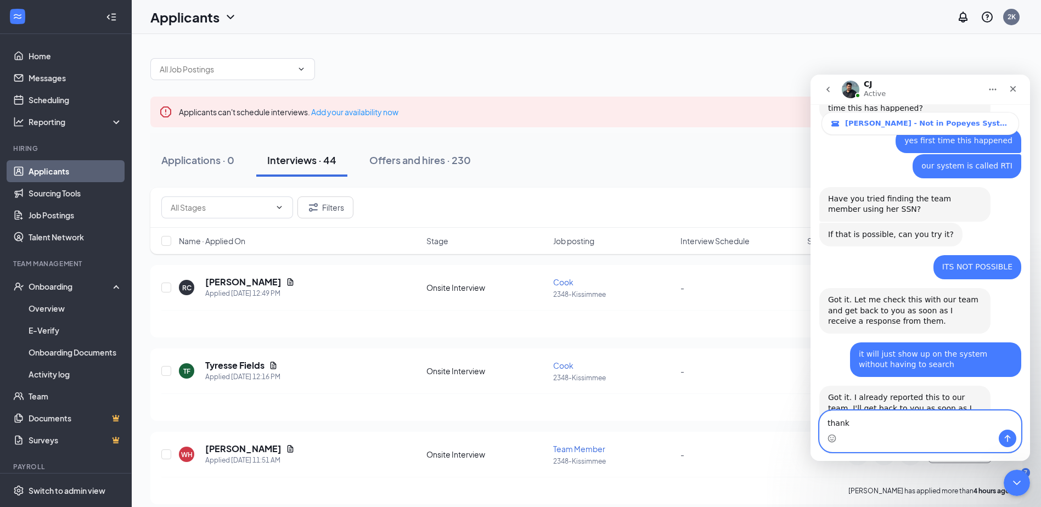
type textarea "thanks"
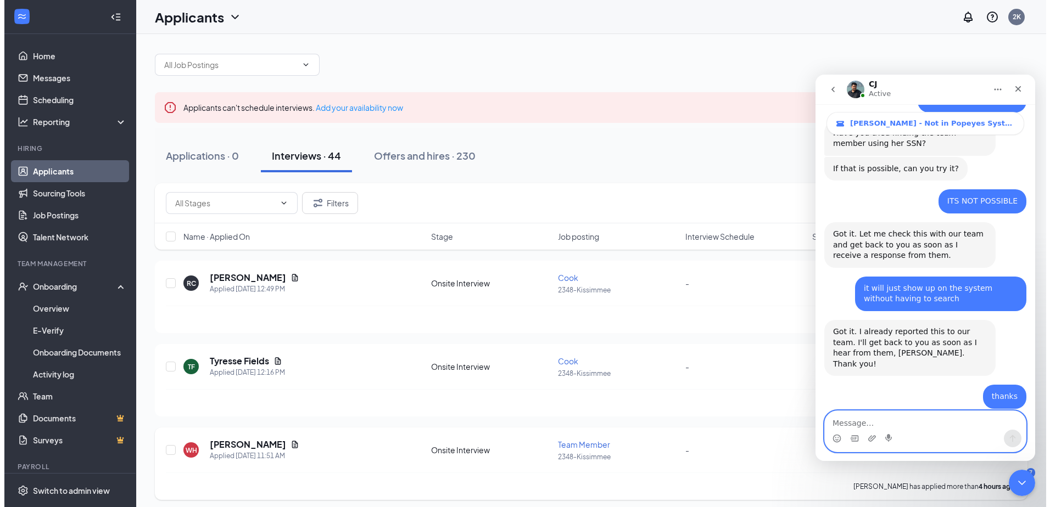
scroll to position [0, 0]
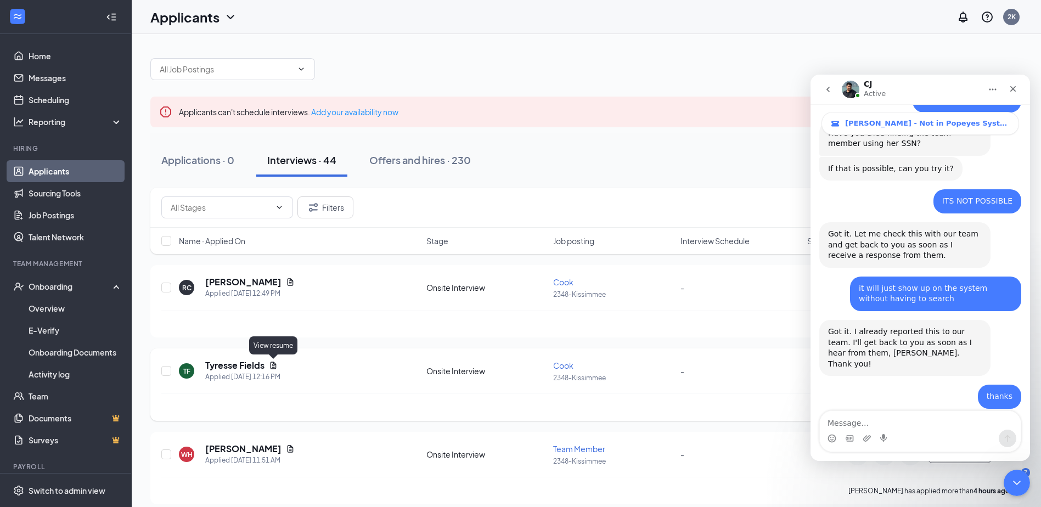
click at [272, 363] on icon "Document" at bounding box center [273, 365] width 9 height 9
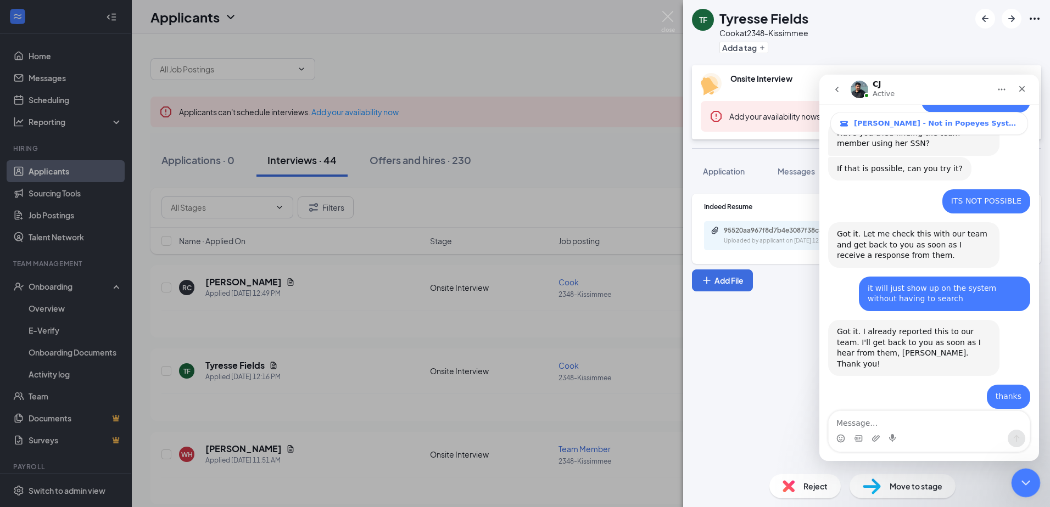
click at [1022, 475] on icon "Close Intercom Messenger" at bounding box center [1023, 481] width 13 height 13
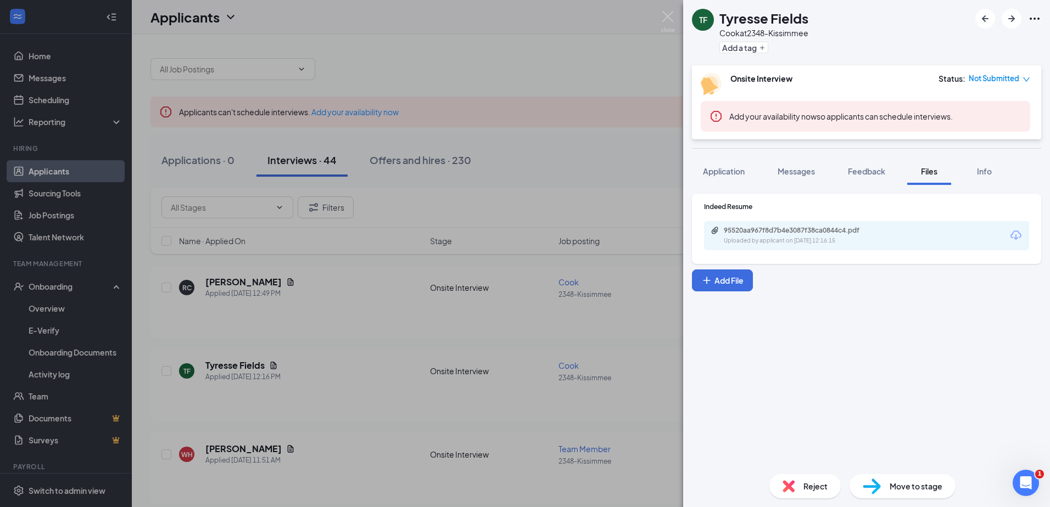
click at [1017, 234] on icon "Download" at bounding box center [1015, 235] width 13 height 13
click at [341, 339] on div "[PERSON_NAME] Cook at 2348-Kissimmee Add a tag Onsite Interview Status : Not Su…" at bounding box center [525, 253] width 1050 height 507
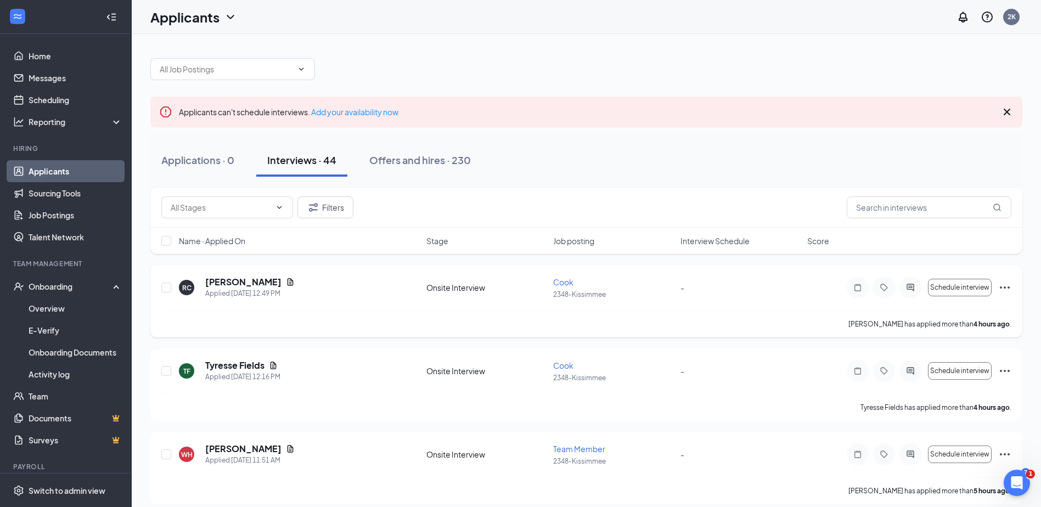
click at [286, 279] on icon "Document" at bounding box center [290, 282] width 9 height 9
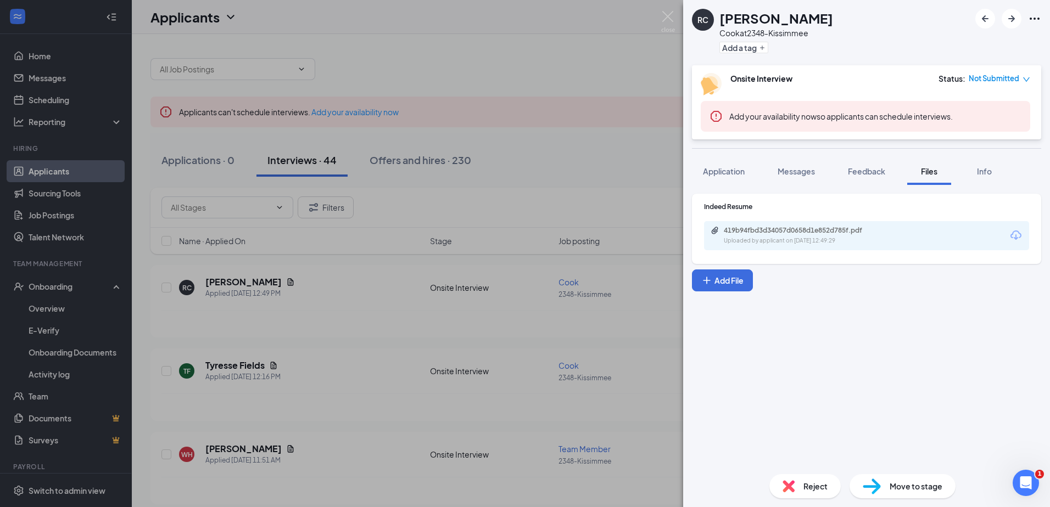
click at [1016, 230] on icon "Download" at bounding box center [1015, 235] width 13 height 13
click at [294, 350] on div "RC [PERSON_NAME] at 2348-Kissimmee Add a tag Onsite Interview Status : Not Subm…" at bounding box center [525, 253] width 1050 height 507
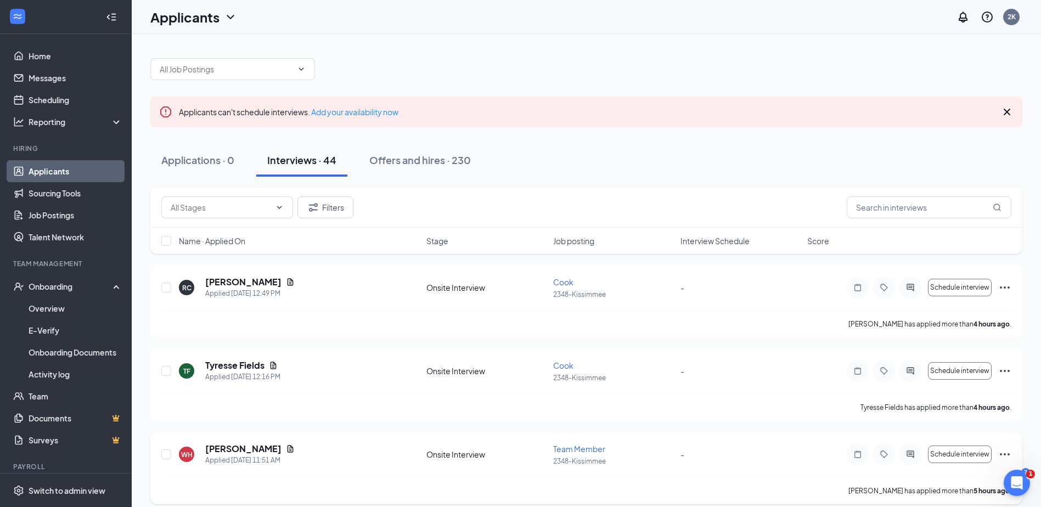
click at [288, 451] on icon "Document" at bounding box center [291, 448] width 6 height 7
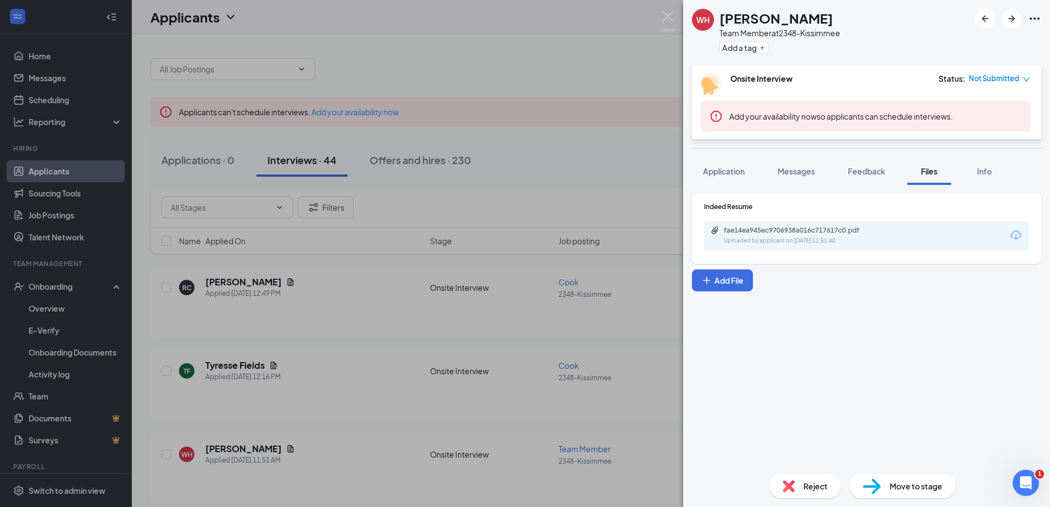
click at [1006, 237] on div "fae14ea945ec9706938a016c717617c0.pdf Uploaded by applicant on [DATE] 11:51:40" at bounding box center [866, 235] width 325 height 29
click at [1011, 237] on icon "Download" at bounding box center [1015, 235] width 13 height 13
click at [325, 343] on div "WH [PERSON_NAME] Team Member at 2348-Kissimmee Add a tag Onsite Interview Statu…" at bounding box center [525, 253] width 1050 height 507
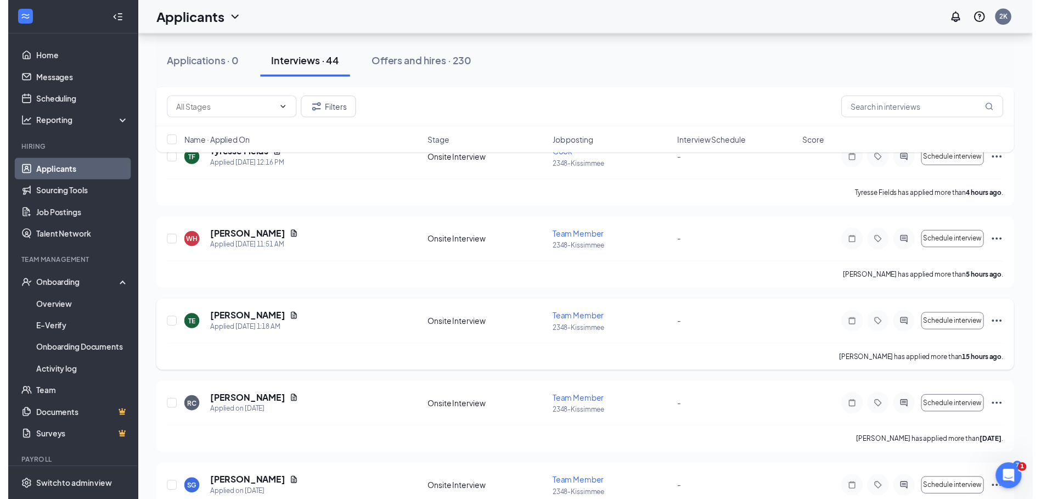
scroll to position [220, 0]
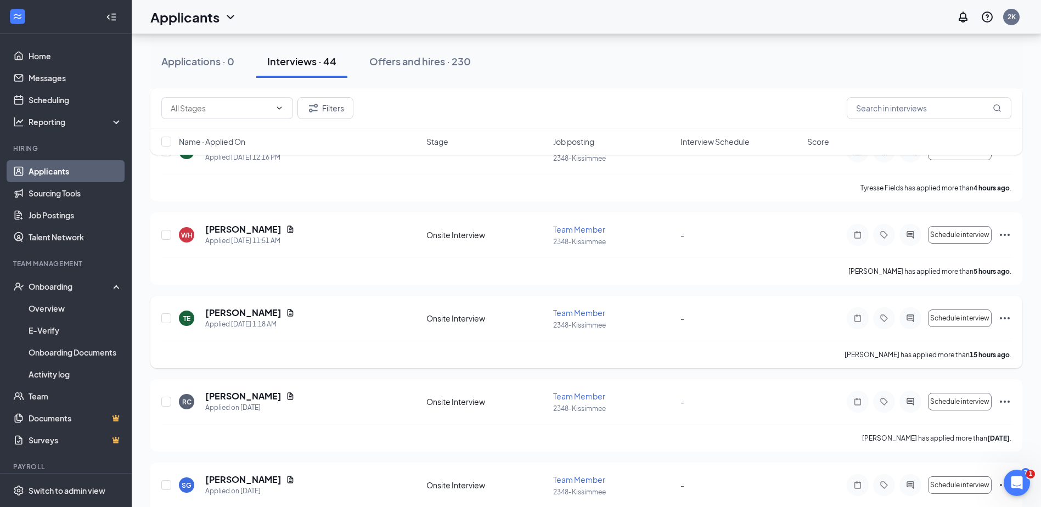
click at [288, 316] on icon "Document" at bounding box center [291, 312] width 6 height 7
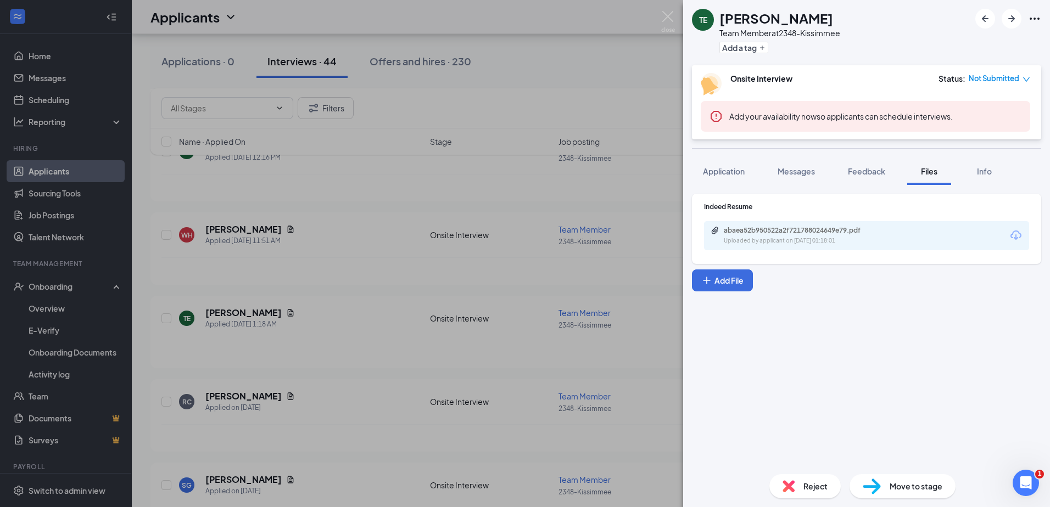
click at [1020, 236] on icon "Download" at bounding box center [1015, 235] width 11 height 9
click at [333, 339] on div "TE [PERSON_NAME] Team Member at 2348-Kissimmee Add a tag Onsite Interview Statu…" at bounding box center [525, 253] width 1050 height 507
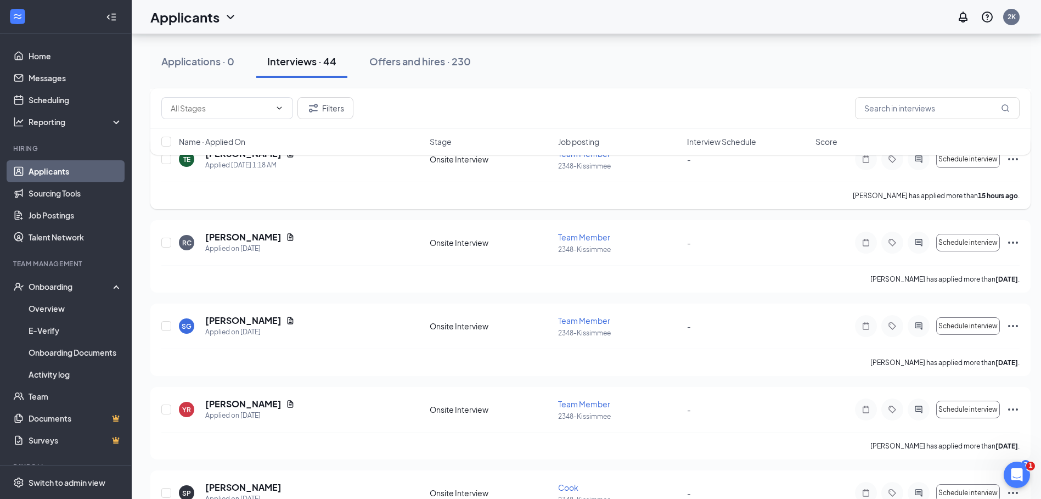
scroll to position [384, 0]
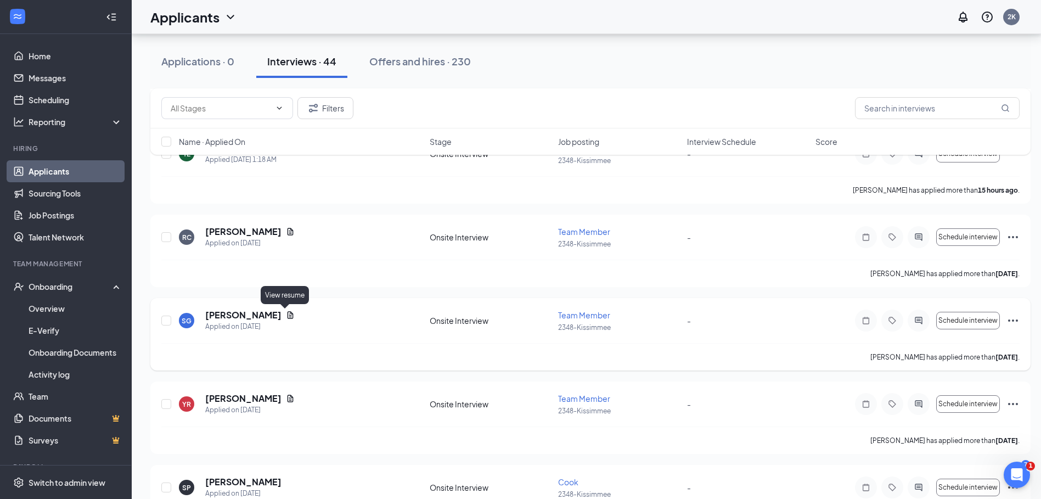
click at [288, 315] on icon "Document" at bounding box center [291, 314] width 6 height 7
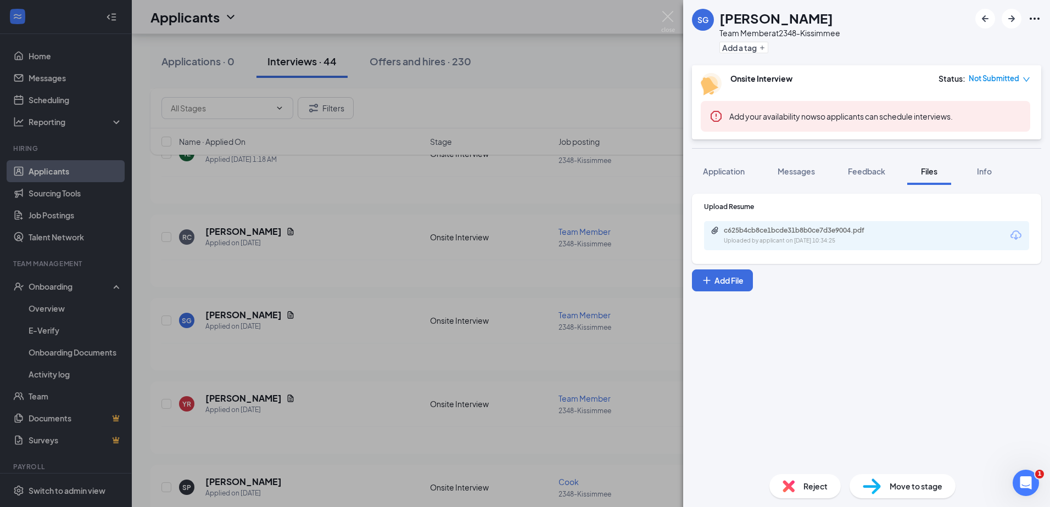
click at [1019, 235] on icon "Download" at bounding box center [1015, 235] width 13 height 13
click at [316, 354] on div "SG Shakurra [PERSON_NAME] Team Member at 2348-Kissimmee Add a tag Onsite Interv…" at bounding box center [525, 253] width 1050 height 507
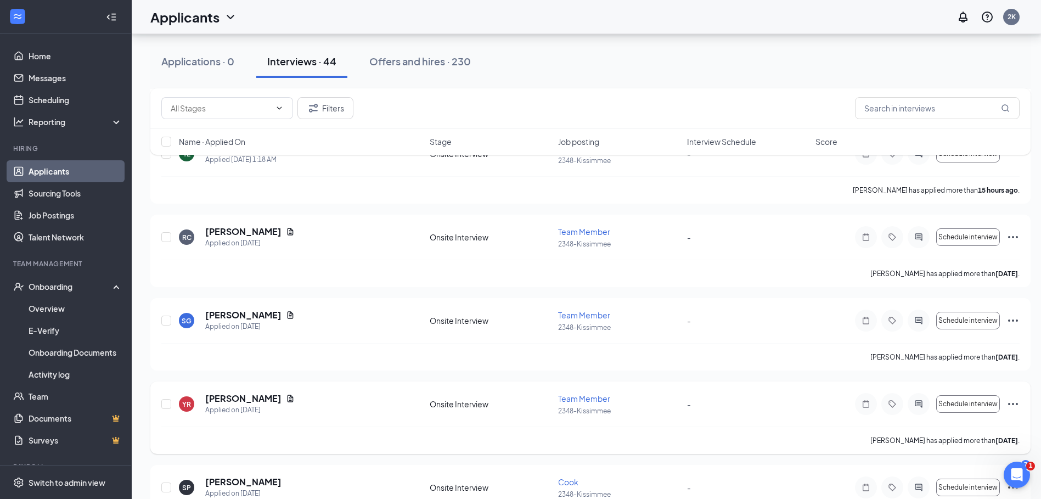
click at [267, 393] on div "[PERSON_NAME]" at bounding box center [249, 398] width 89 height 12
click at [288, 399] on icon "Document" at bounding box center [291, 398] width 6 height 7
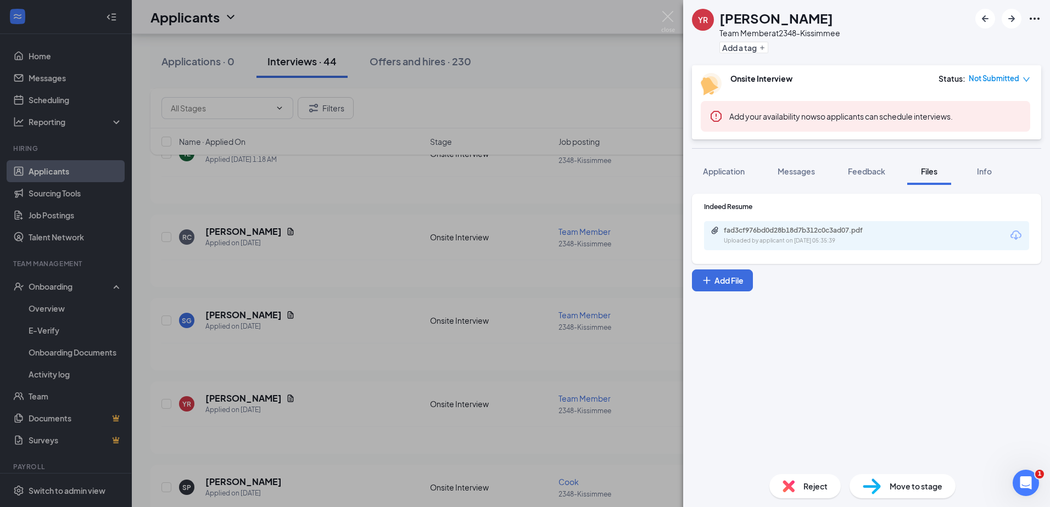
click at [1016, 227] on div "fad3cf976bd0d28b18d7b312c0c3ad07.pdf Uploaded by applicant on [DATE] 05:35:39" at bounding box center [866, 235] width 325 height 29
click at [1016, 234] on icon "Download" at bounding box center [1015, 235] width 13 height 13
click at [334, 367] on div "YR [PERSON_NAME] Team Member at 2348-Kissimmee Add a tag Onsite Interview Statu…" at bounding box center [525, 253] width 1050 height 507
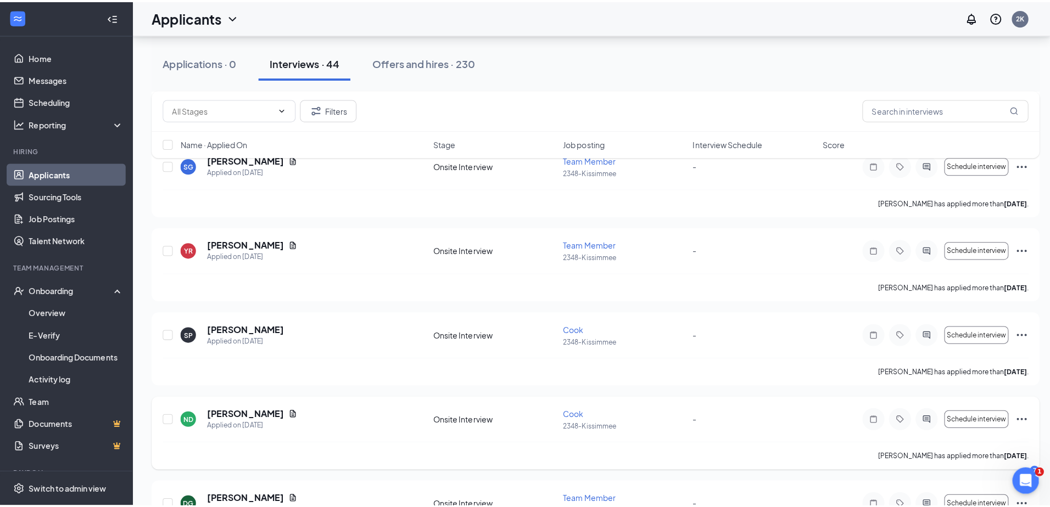
scroll to position [714, 0]
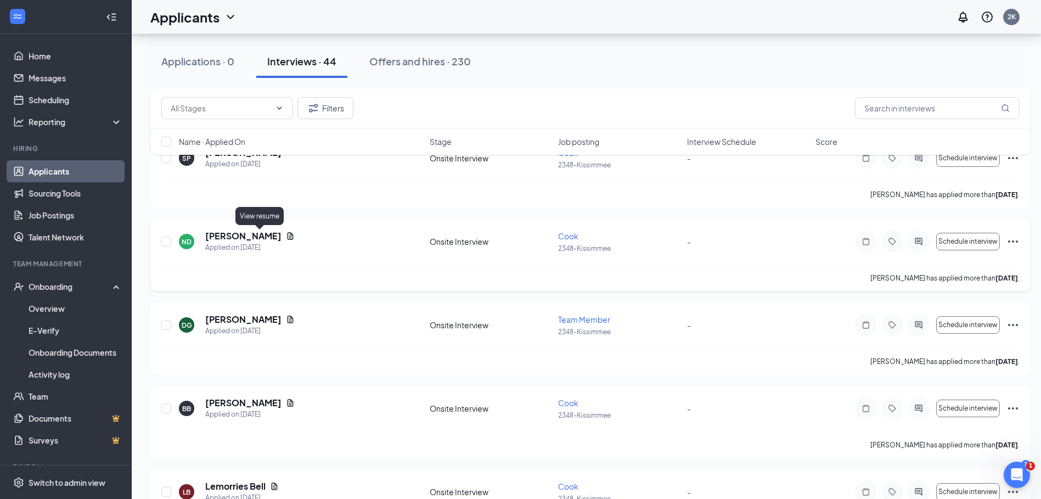
click at [288, 238] on icon "Document" at bounding box center [291, 235] width 6 height 7
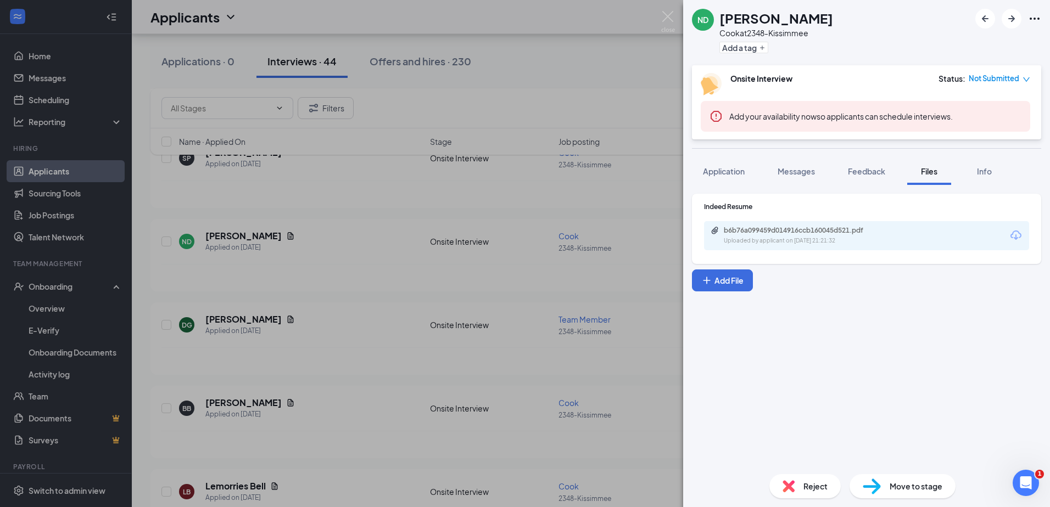
click at [1017, 239] on icon "Download" at bounding box center [1015, 235] width 13 height 13
click at [283, 355] on div "ND [PERSON_NAME] at 2348-Kissimmee Add a tag Onsite Interview Status : Not Subm…" at bounding box center [525, 253] width 1050 height 507
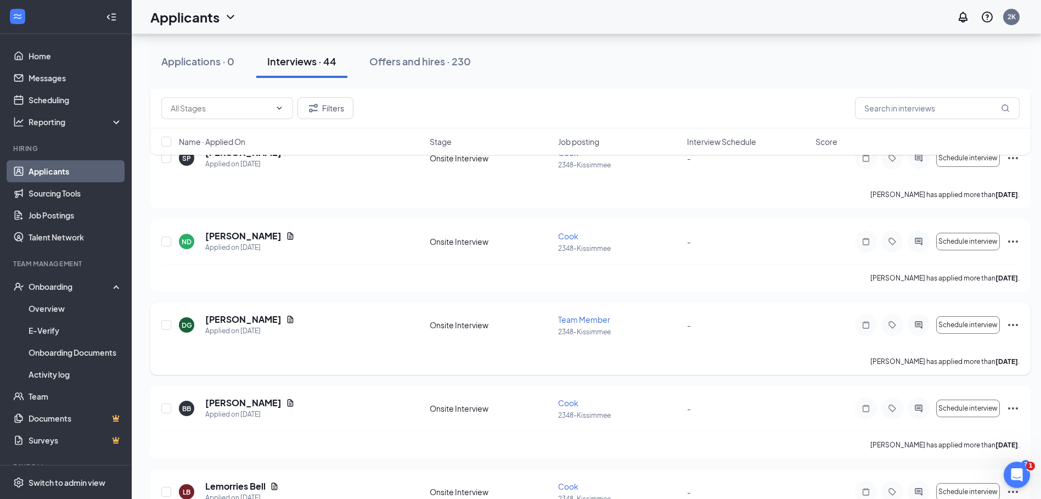
click at [288, 318] on icon "Document" at bounding box center [291, 319] width 6 height 7
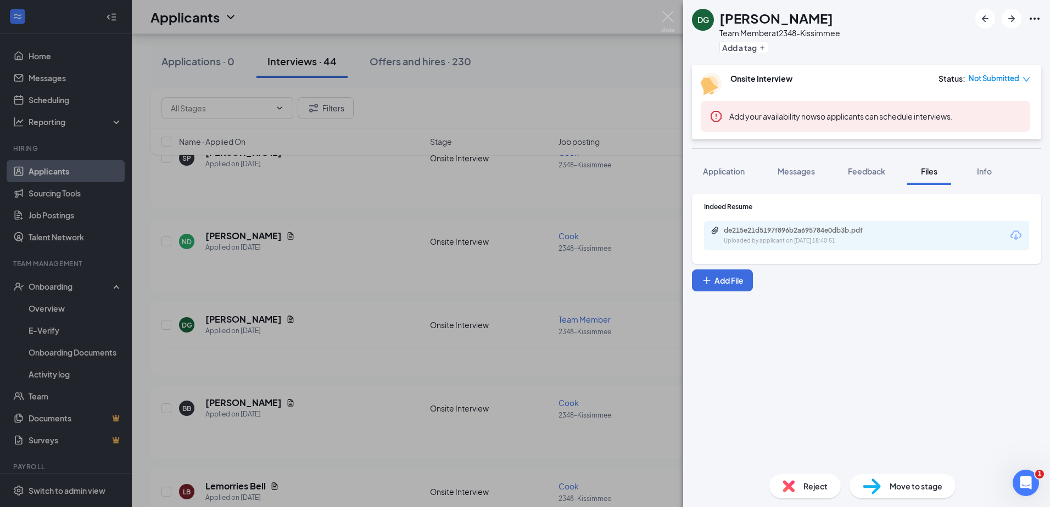
click at [1010, 235] on icon "Download" at bounding box center [1015, 235] width 13 height 13
click at [287, 377] on div "DG [PERSON_NAME] Team Member at 2348-Kissimmee Add a tag Onsite Interview Statu…" at bounding box center [525, 253] width 1050 height 507
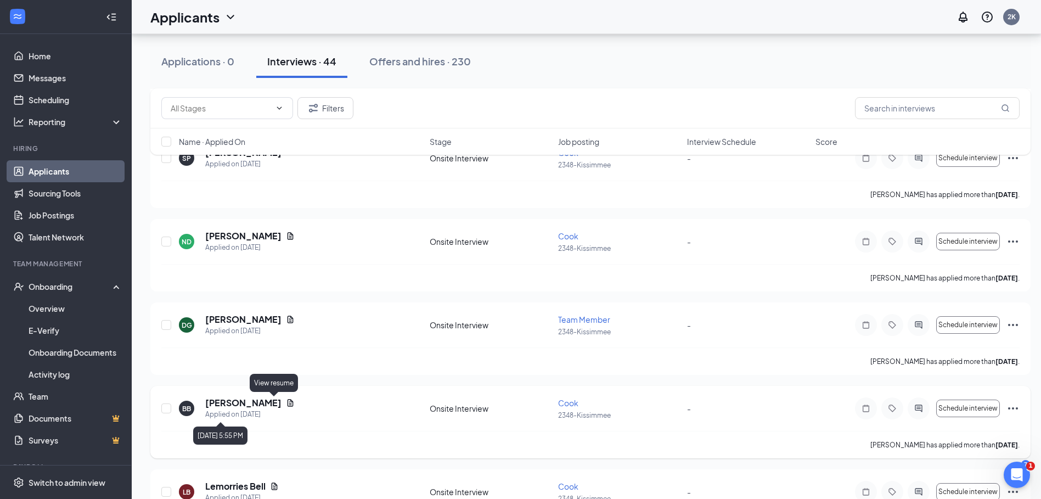
click at [288, 403] on icon "Document" at bounding box center [291, 402] width 6 height 7
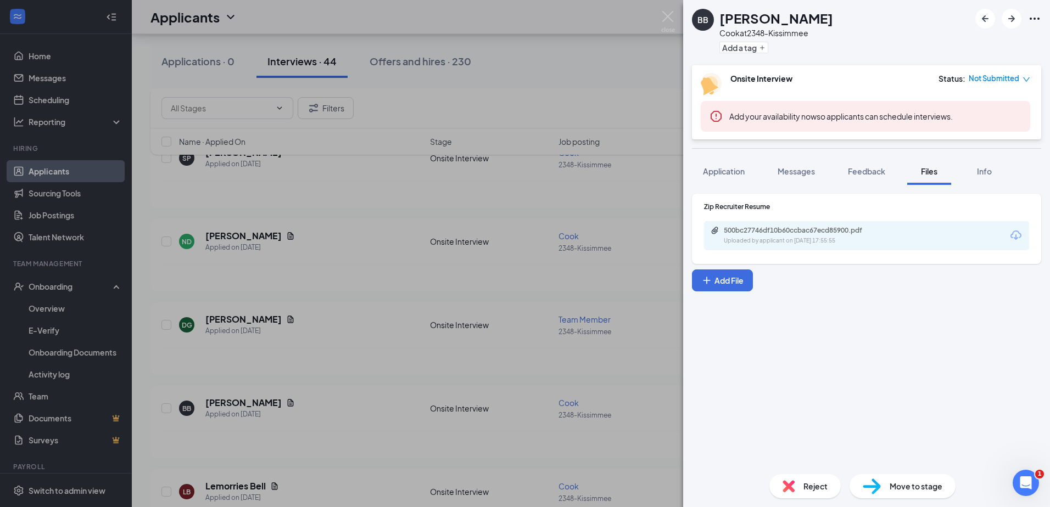
click at [1020, 232] on icon "Download" at bounding box center [1015, 235] width 13 height 13
click at [263, 335] on div "BB [PERSON_NAME] Cook at 2348-Kissimmee Add a tag Onsite Interview Status : Not…" at bounding box center [525, 253] width 1050 height 507
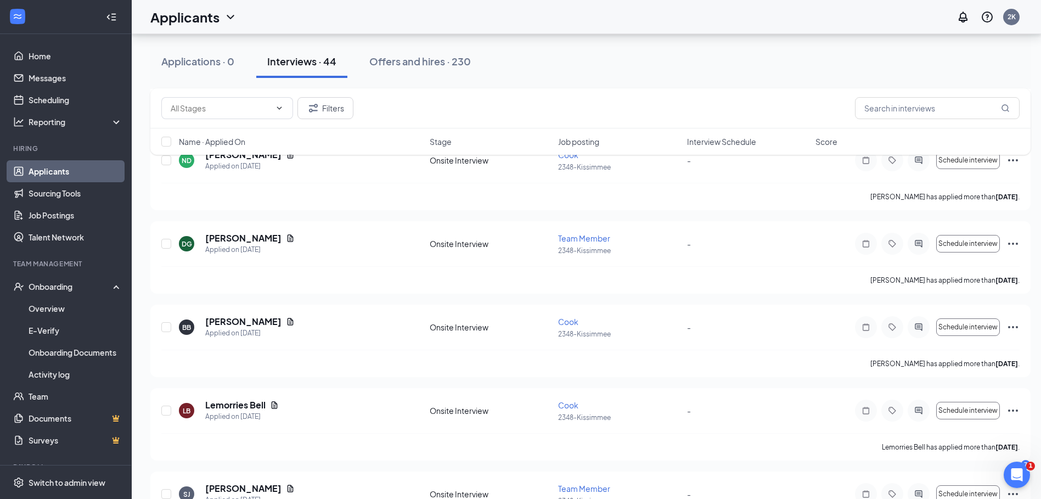
scroll to position [933, 0]
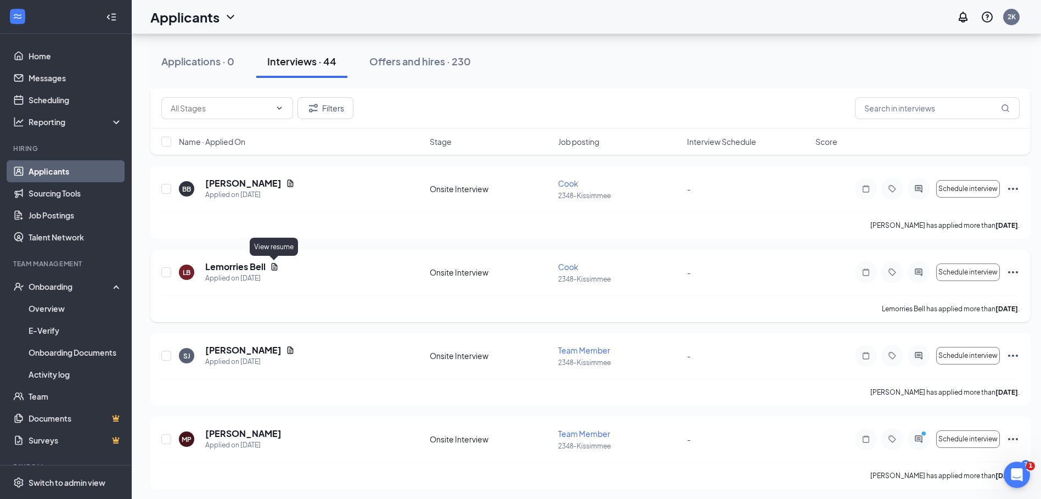
click at [276, 265] on icon "Document" at bounding box center [275, 266] width 6 height 7
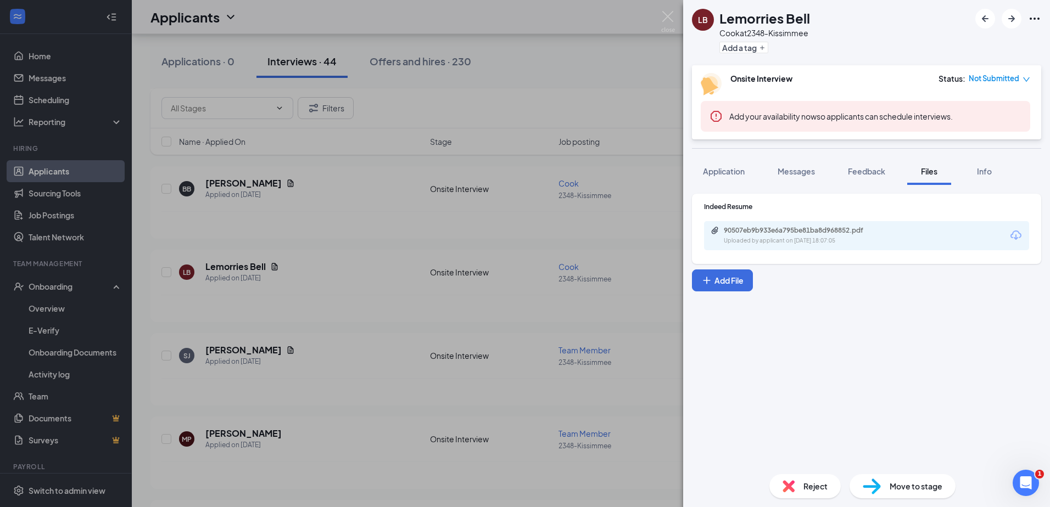
click at [1024, 240] on div "90507eb9b933e6a795be81ba8d968852.pdf Uploaded by applicant on [DATE] 18:07:05" at bounding box center [866, 235] width 325 height 29
click at [1017, 236] on icon "Download" at bounding box center [1015, 235] width 13 height 13
click at [341, 328] on div "LB Lemorries Bell Cook at 2348-Kissimmee Add a tag Onsite Interview Status : No…" at bounding box center [525, 253] width 1050 height 507
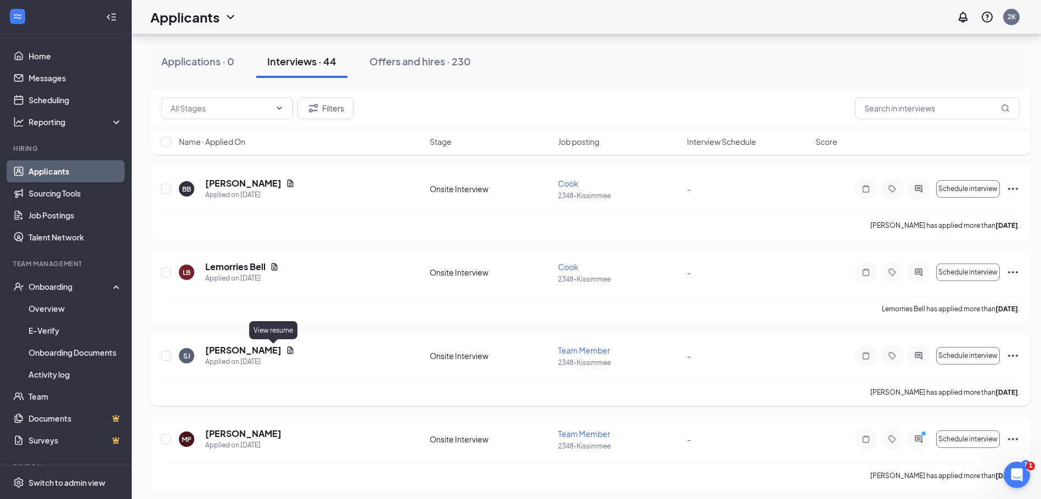
click at [286, 351] on icon "Document" at bounding box center [290, 350] width 9 height 9
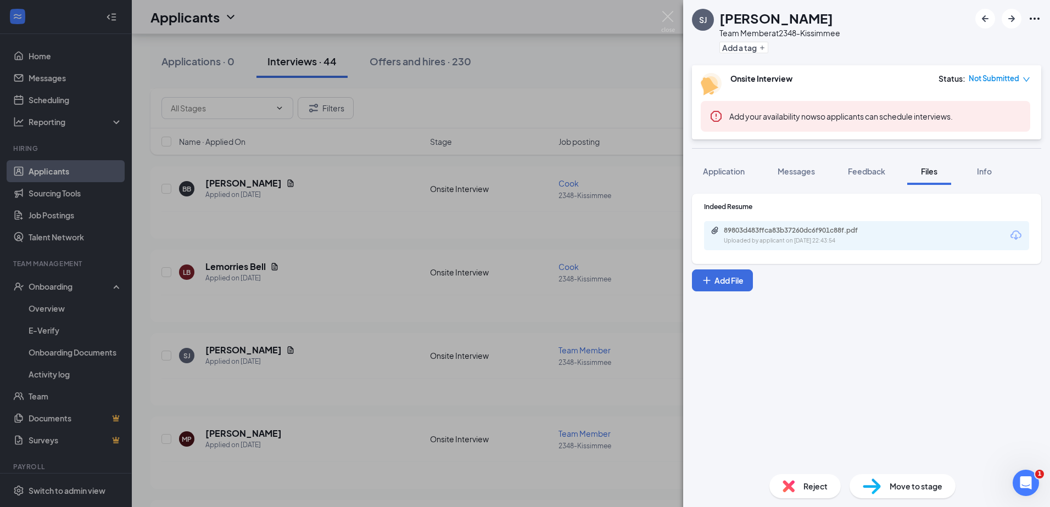
click at [1014, 232] on icon "Download" at bounding box center [1015, 235] width 13 height 13
click at [346, 375] on div "[PERSON_NAME] Team Member at 2348-Kissimmee Add a tag Onsite Interview Status :…" at bounding box center [525, 253] width 1050 height 507
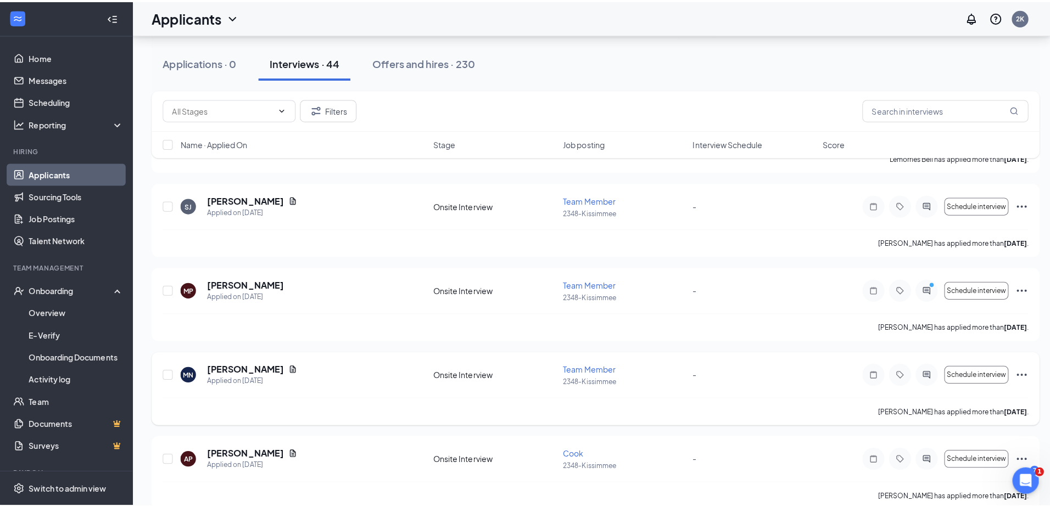
scroll to position [1153, 0]
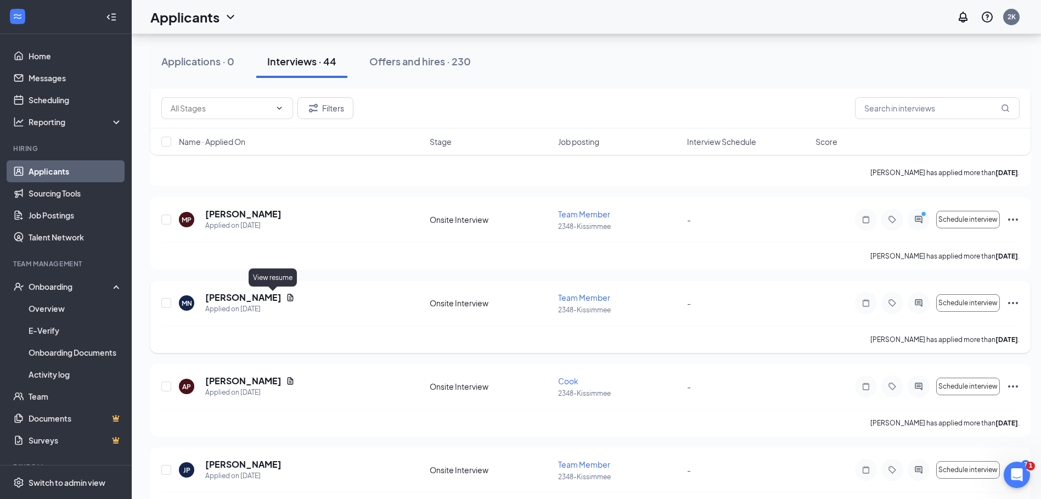
click at [286, 300] on icon "Document" at bounding box center [290, 297] width 9 height 9
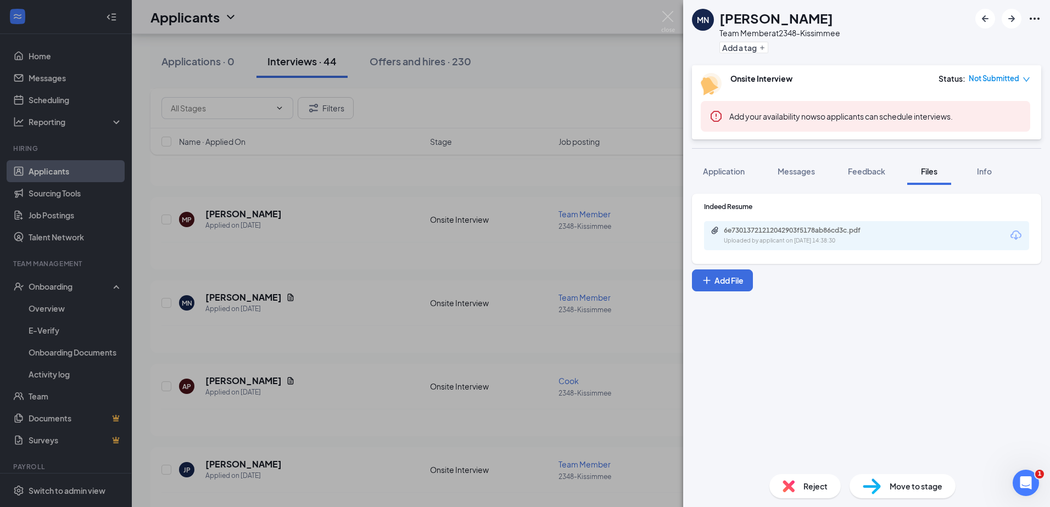
click at [1013, 237] on icon "Download" at bounding box center [1015, 235] width 13 height 13
click at [348, 392] on div "MN [PERSON_NAME] Team Member at 2348-Kissimmee Add a tag Onsite Interview Statu…" at bounding box center [525, 253] width 1050 height 507
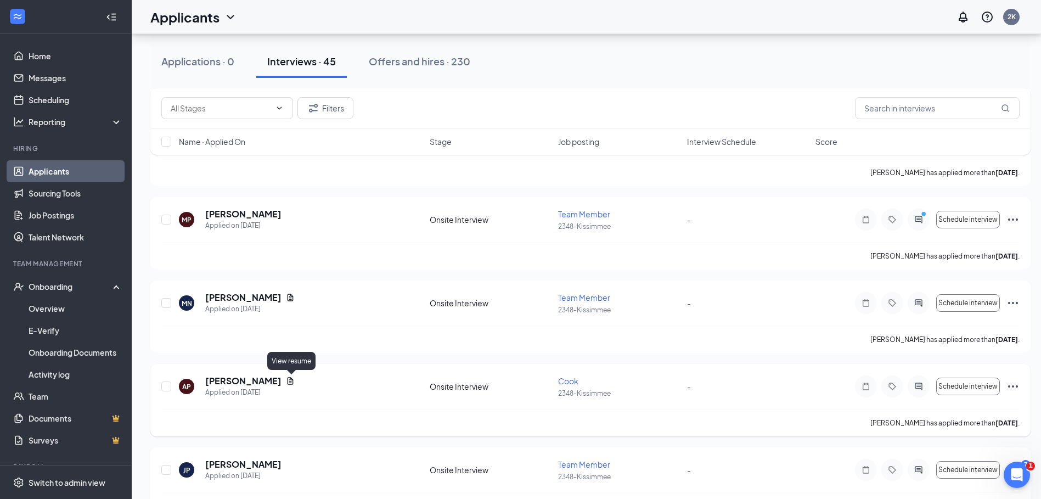
click at [291, 380] on icon "Document" at bounding box center [290, 381] width 9 height 9
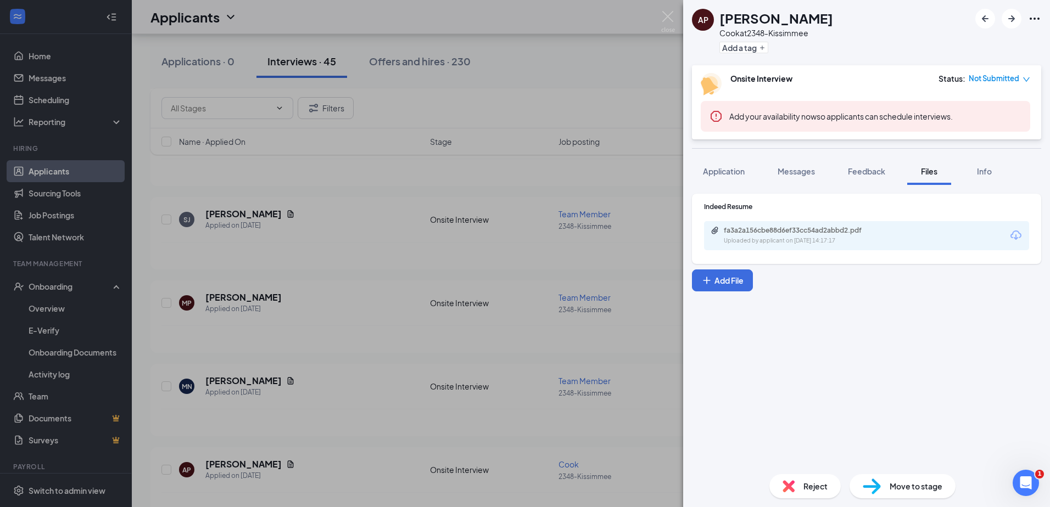
click at [1017, 233] on icon "Download" at bounding box center [1015, 235] width 13 height 13
